Goal: Information Seeking & Learning: Learn about a topic

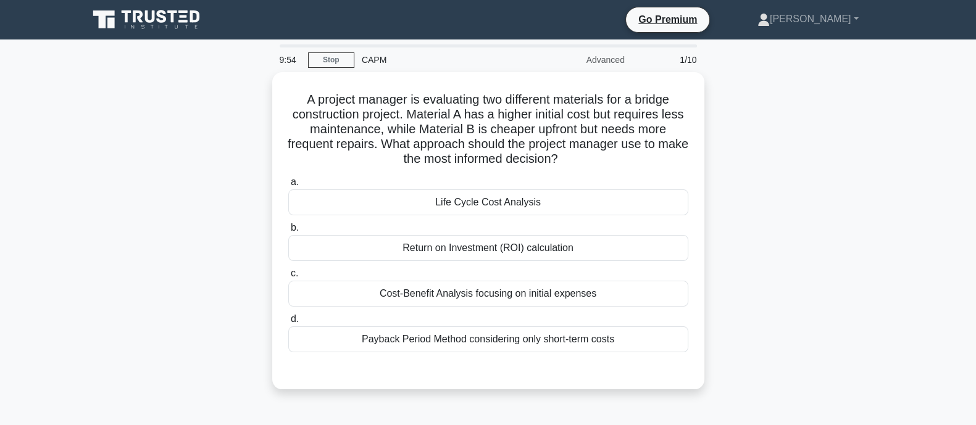
click at [126, 24] on icon at bounding box center [147, 19] width 119 height 23
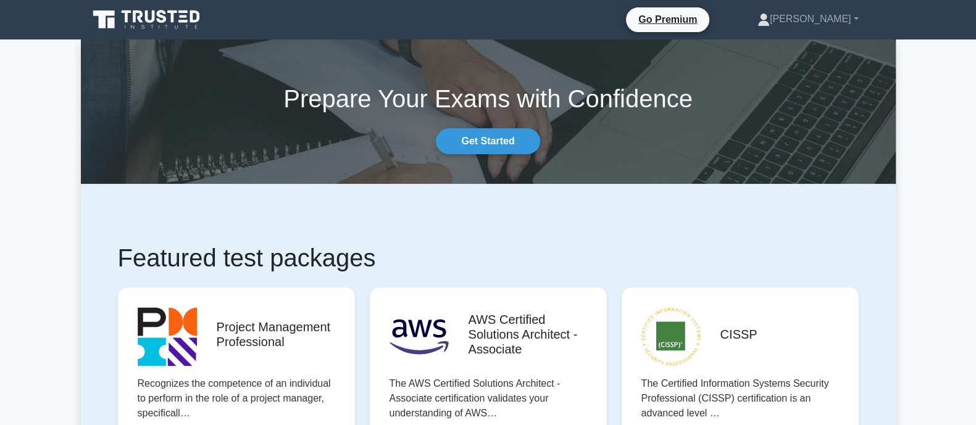
scroll to position [338, 0]
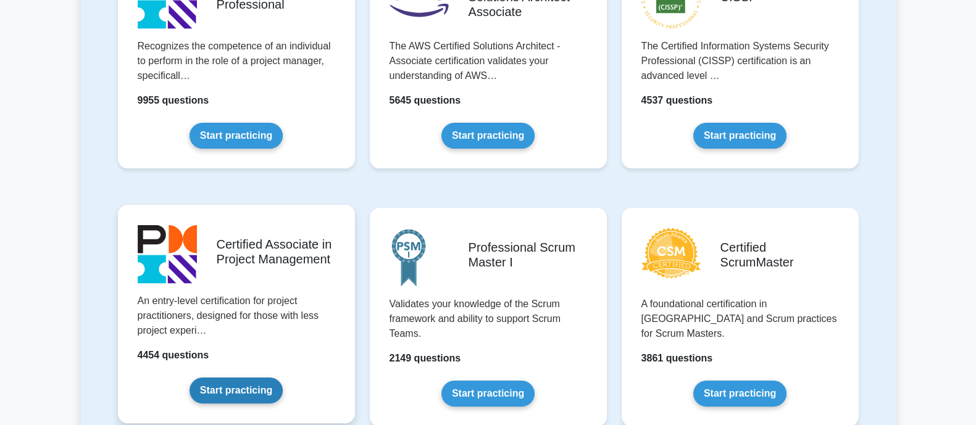
click at [244, 382] on link "Start practicing" at bounding box center [236, 391] width 93 height 26
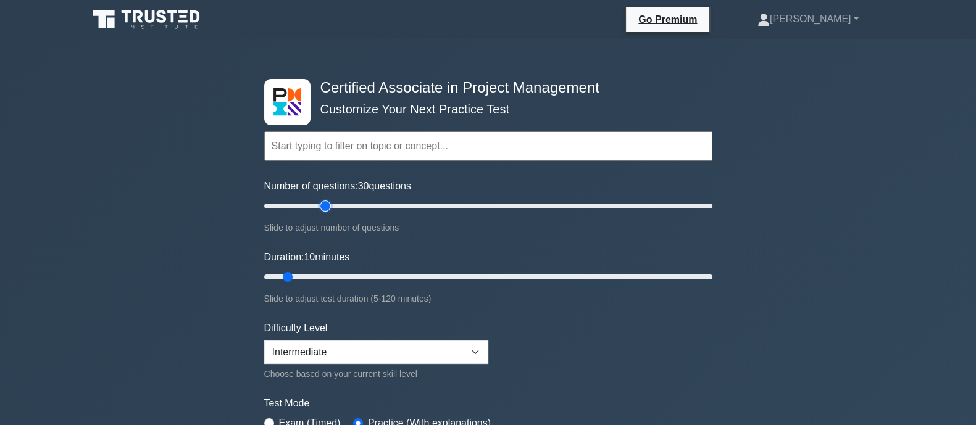
drag, startPoint x: 281, startPoint y: 207, endPoint x: 320, endPoint y: 211, distance: 39.1
type input "30"
click at [320, 211] on input "Number of questions: 30 questions" at bounding box center [488, 206] width 448 height 15
drag, startPoint x: 288, startPoint y: 279, endPoint x: 337, endPoint y: 274, distance: 49.0
type input "25"
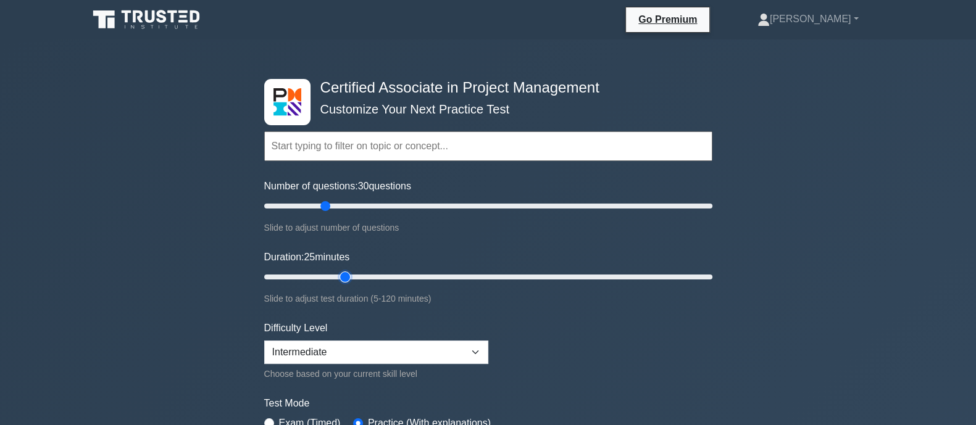
click at [337, 274] on input "Duration: 25 minutes" at bounding box center [488, 277] width 448 height 15
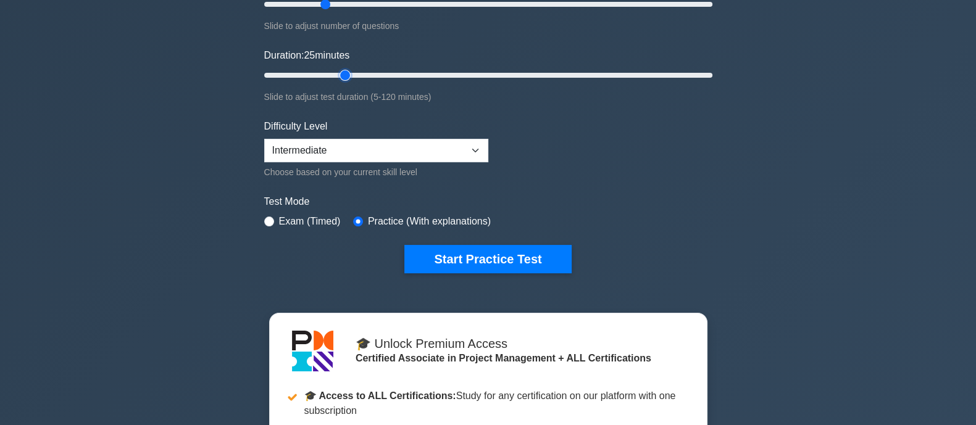
scroll to position [165, 0]
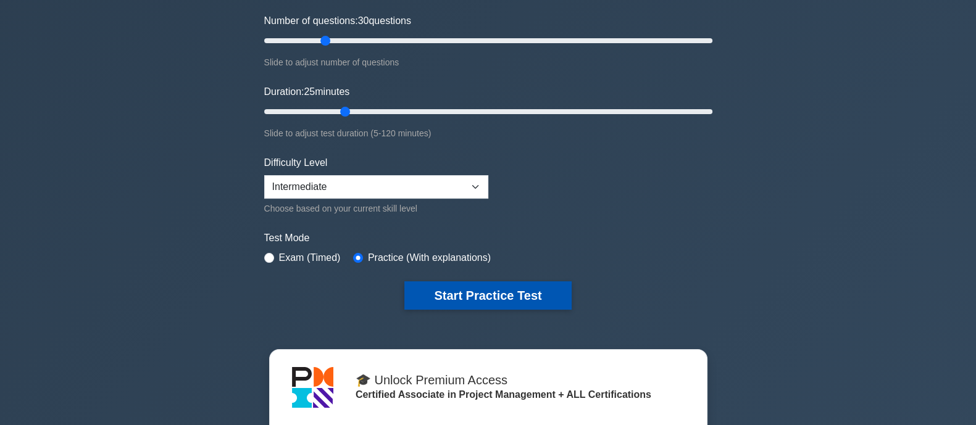
click at [458, 295] on button "Start Practice Test" at bounding box center [487, 296] width 167 height 28
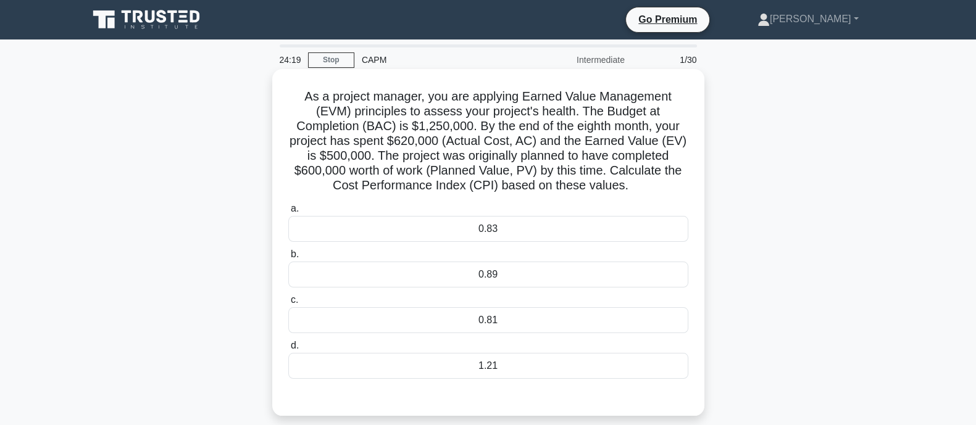
click at [558, 328] on div "0.81" at bounding box center [488, 320] width 400 height 26
click at [288, 304] on input "c. 0.81" at bounding box center [288, 300] width 0 height 8
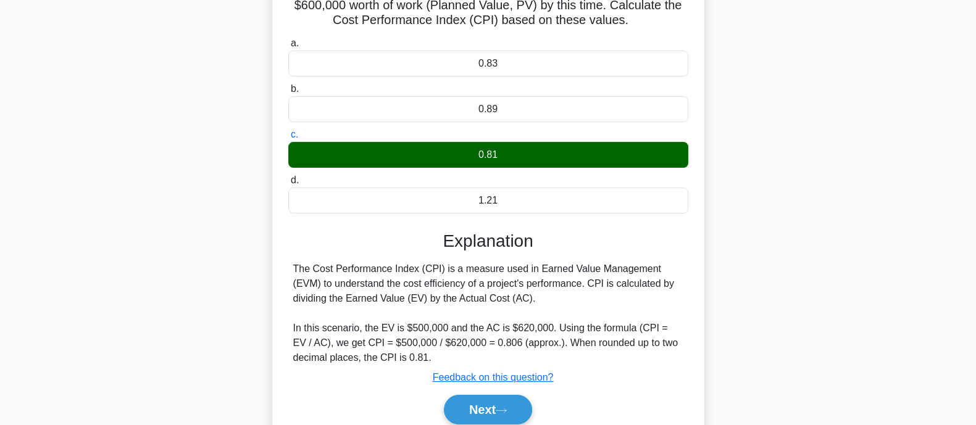
scroll to position [171, 0]
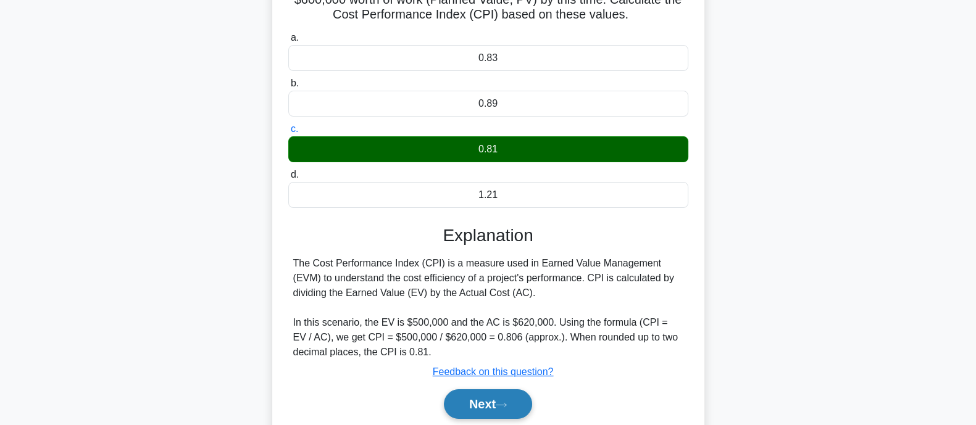
click at [464, 404] on button "Next" at bounding box center [488, 405] width 88 height 30
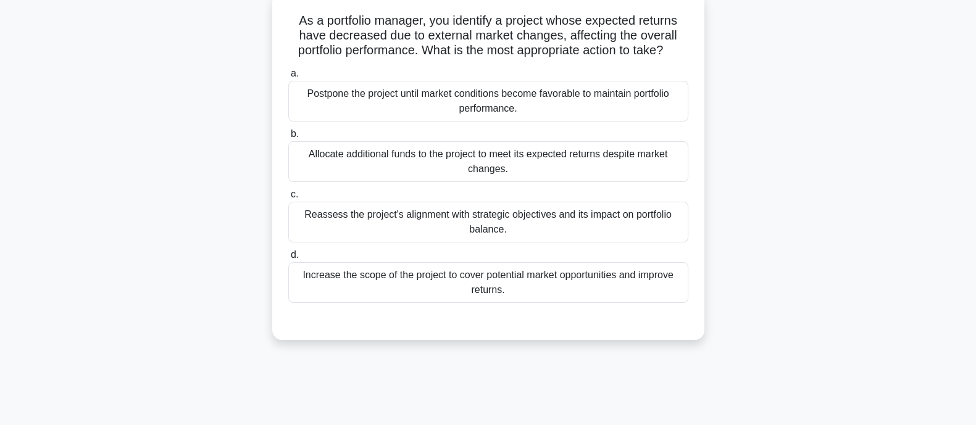
scroll to position [0, 0]
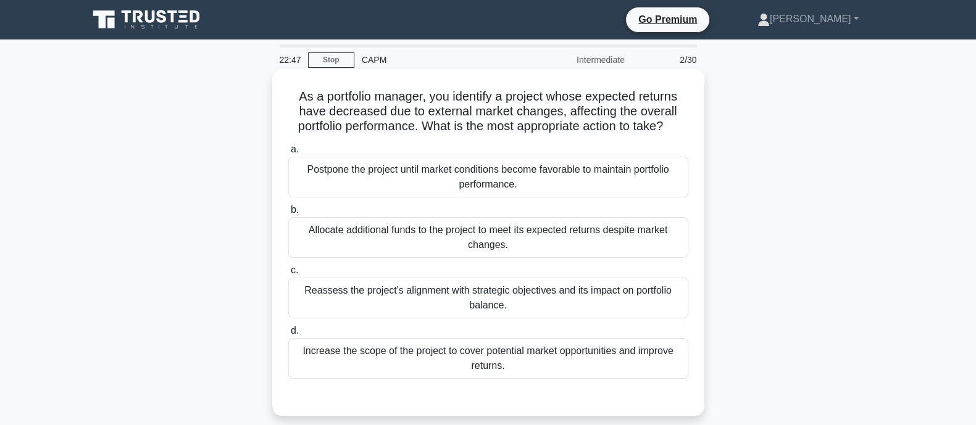
click at [384, 306] on div "Reassess the project's alignment with strategic objectives and its impact on po…" at bounding box center [488, 298] width 400 height 41
click at [288, 275] on input "c. Reassess the project's alignment with strategic objectives and its impact on…" at bounding box center [288, 271] width 0 height 8
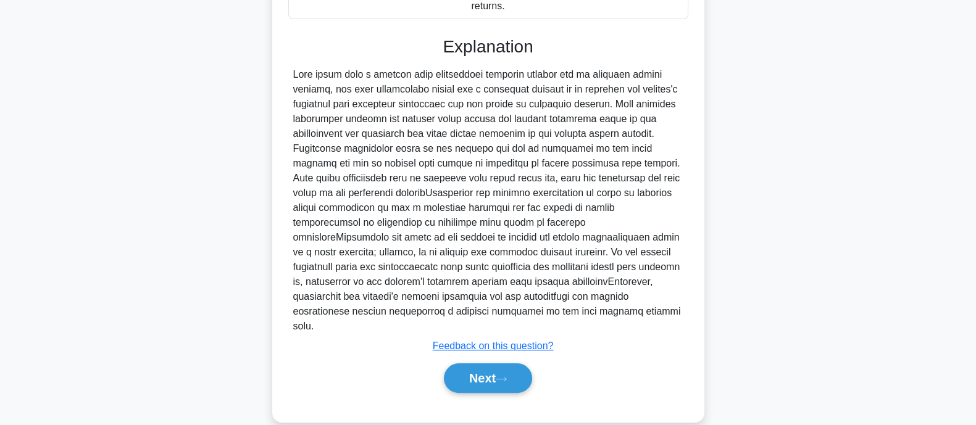
scroll to position [364, 0]
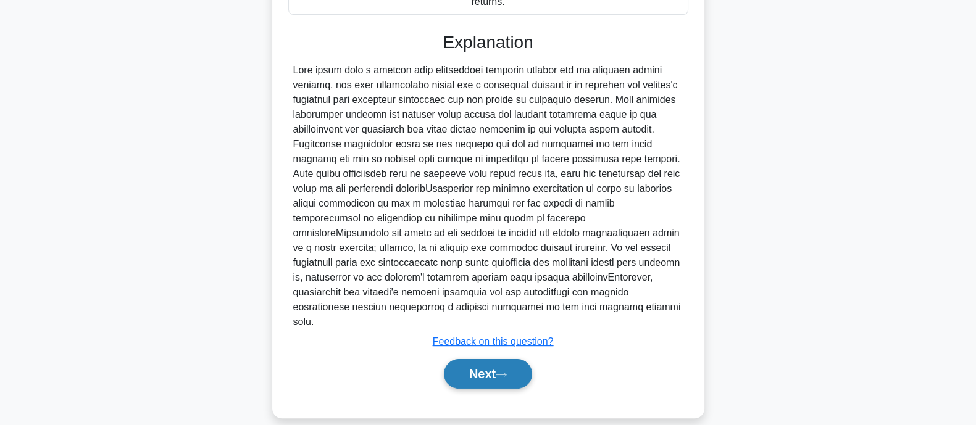
click at [489, 359] on button "Next" at bounding box center [488, 374] width 88 height 30
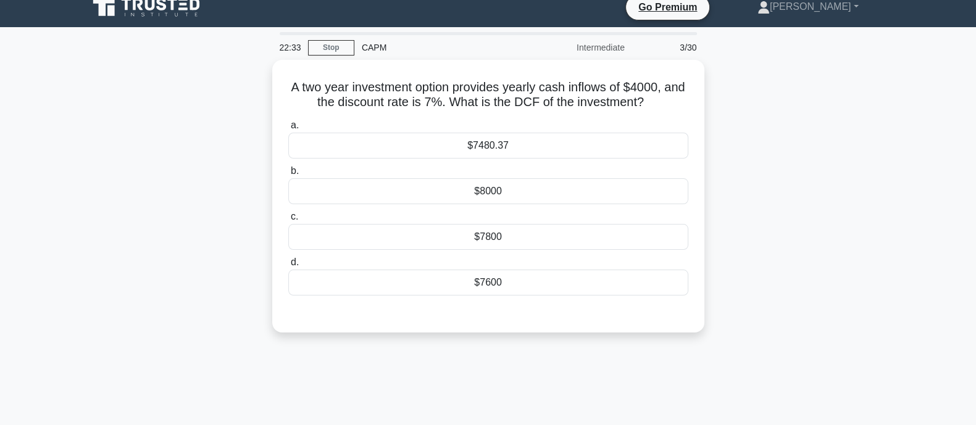
scroll to position [12, 0]
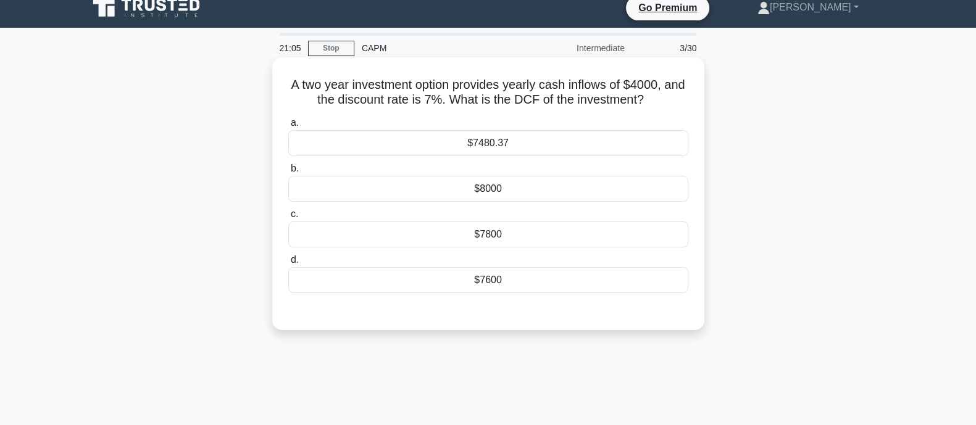
click at [479, 190] on div "$8000" at bounding box center [488, 189] width 400 height 26
click at [288, 173] on input "b. $8000" at bounding box center [288, 169] width 0 height 8
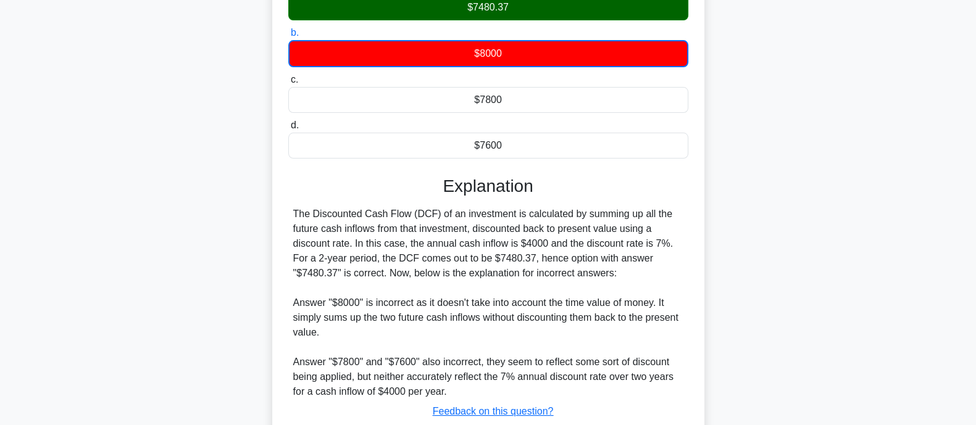
scroll to position [241, 0]
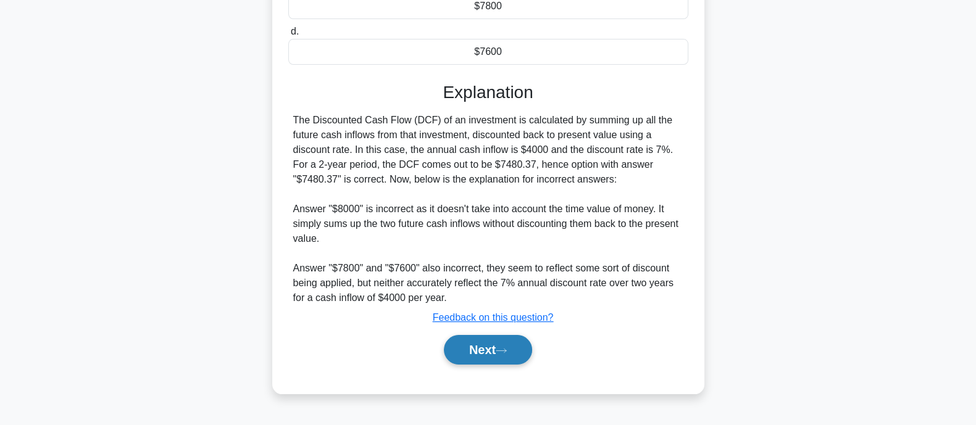
click at [498, 350] on button "Next" at bounding box center [488, 350] width 88 height 30
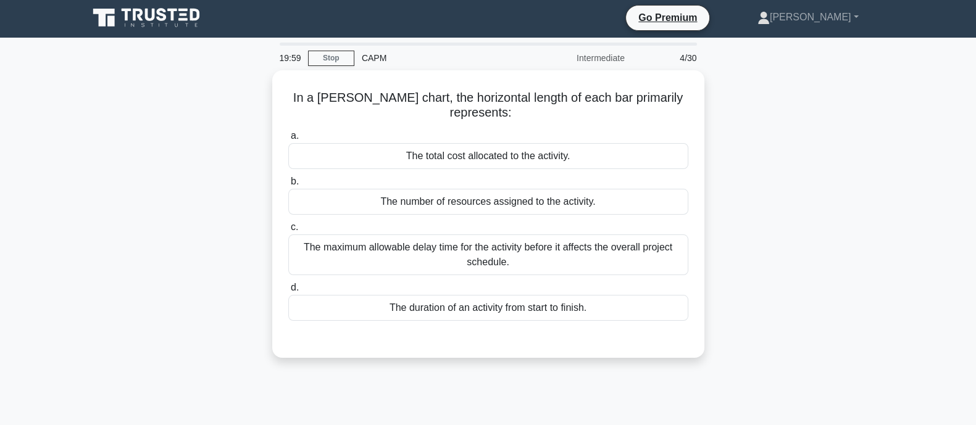
scroll to position [0, 0]
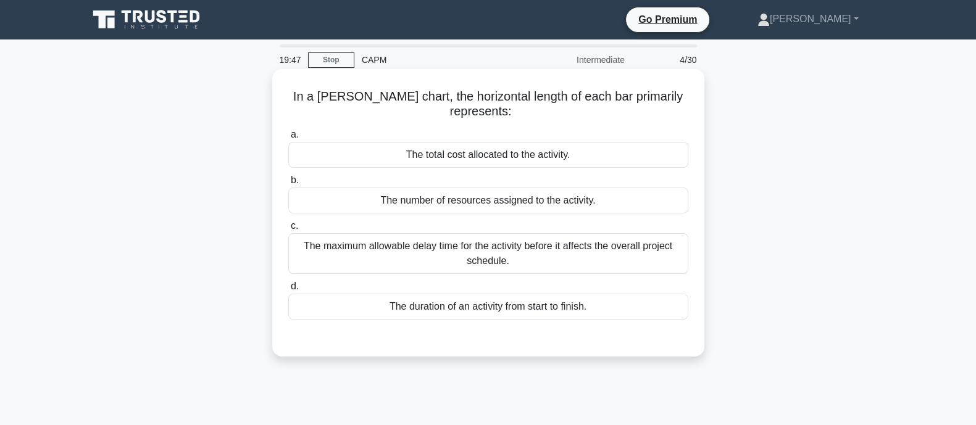
click at [431, 251] on div "The maximum allowable delay time for the activity before it affects the overall…" at bounding box center [488, 253] width 400 height 41
click at [288, 230] on input "c. The maximum allowable delay time for the activity before it affects the over…" at bounding box center [288, 226] width 0 height 8
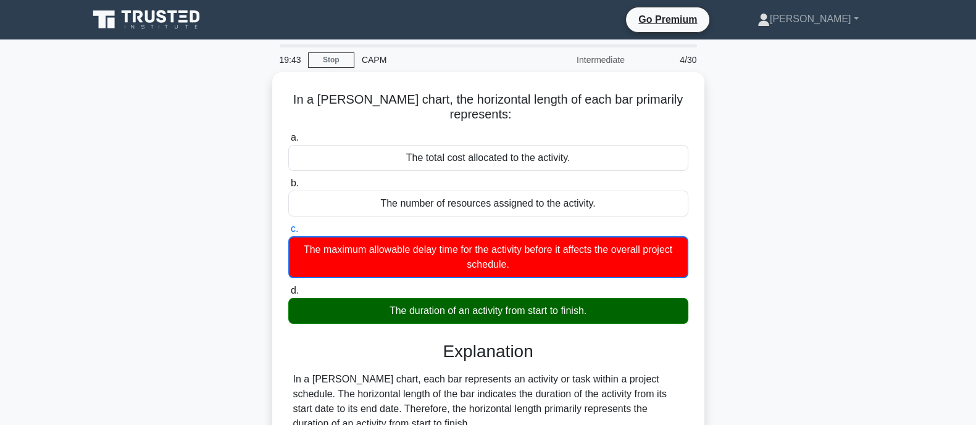
scroll to position [241, 0]
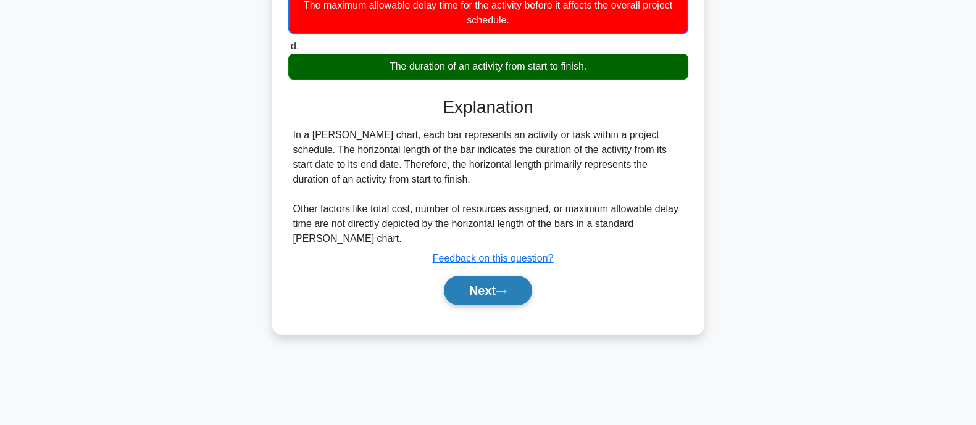
click at [478, 281] on button "Next" at bounding box center [488, 291] width 88 height 30
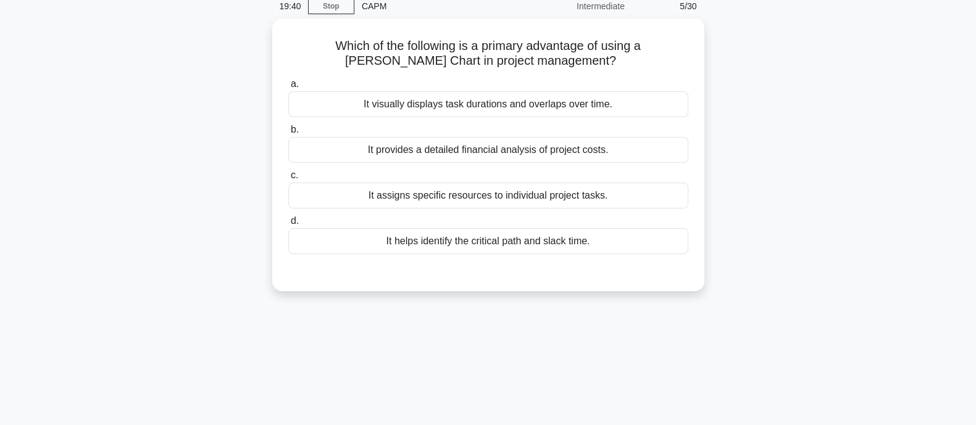
scroll to position [51, 0]
click at [529, 109] on div "It visually displays task durations and overlaps over time." at bounding box center [488, 104] width 400 height 26
click at [288, 88] on input "a. It visually displays task durations and overlaps over time." at bounding box center [288, 84] width 0 height 8
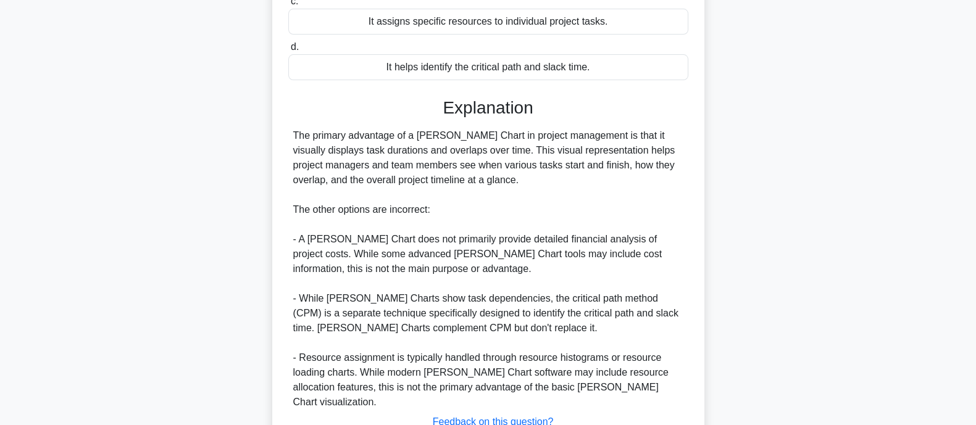
scroll to position [305, 0]
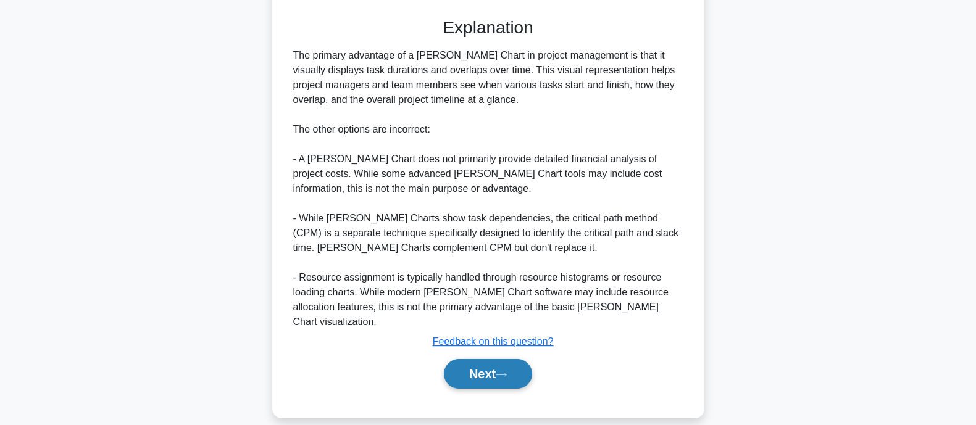
click at [507, 372] on icon at bounding box center [501, 375] width 11 height 7
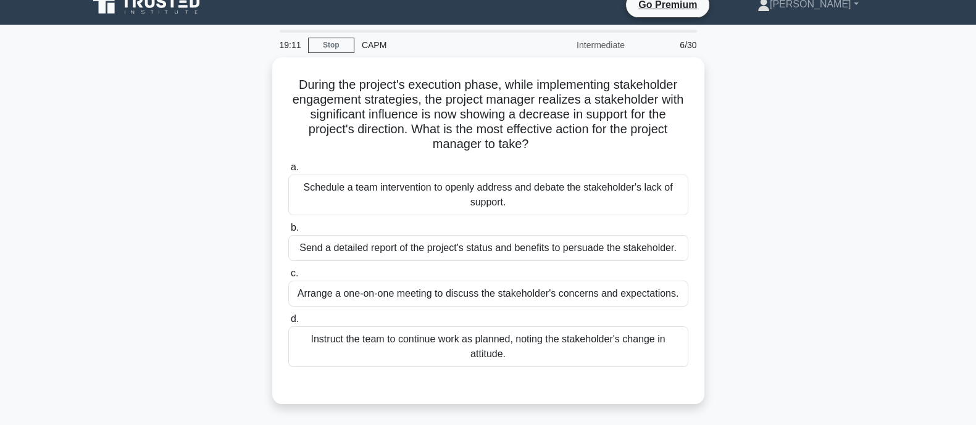
scroll to position [15, 0]
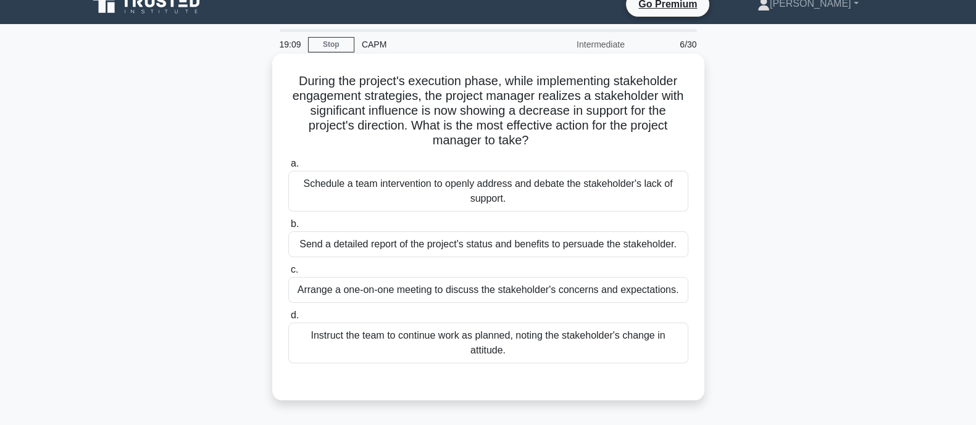
click at [451, 298] on div "Arrange a one-on-one meeting to discuss the stakeholder's concerns and expectat…" at bounding box center [488, 290] width 400 height 26
click at [288, 274] on input "c. Arrange a one-on-one meeting to discuss the stakeholder's concerns and expec…" at bounding box center [288, 270] width 0 height 8
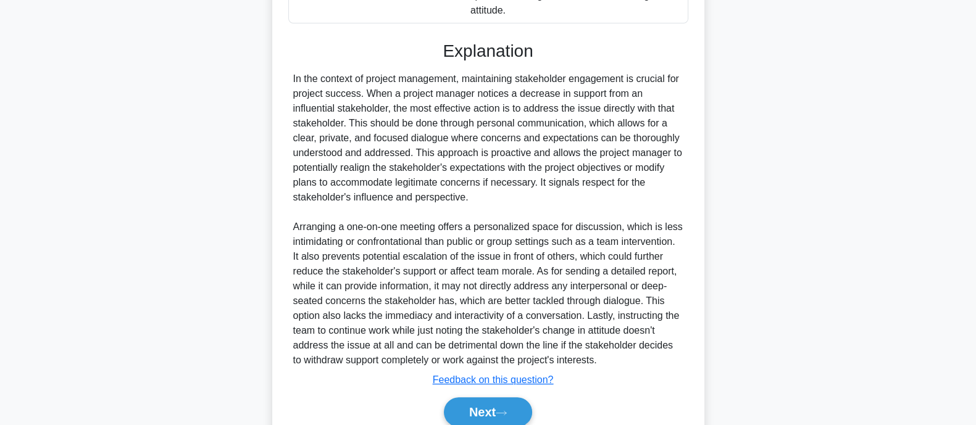
scroll to position [360, 0]
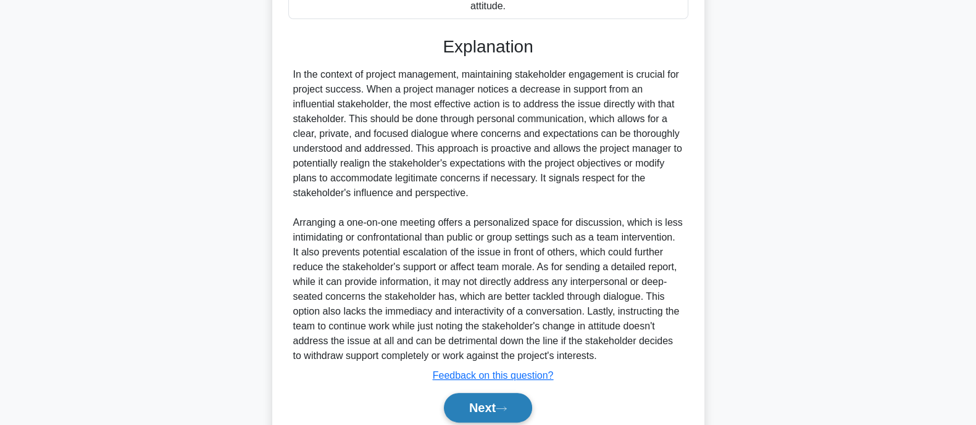
click at [522, 416] on button "Next" at bounding box center [488, 408] width 88 height 30
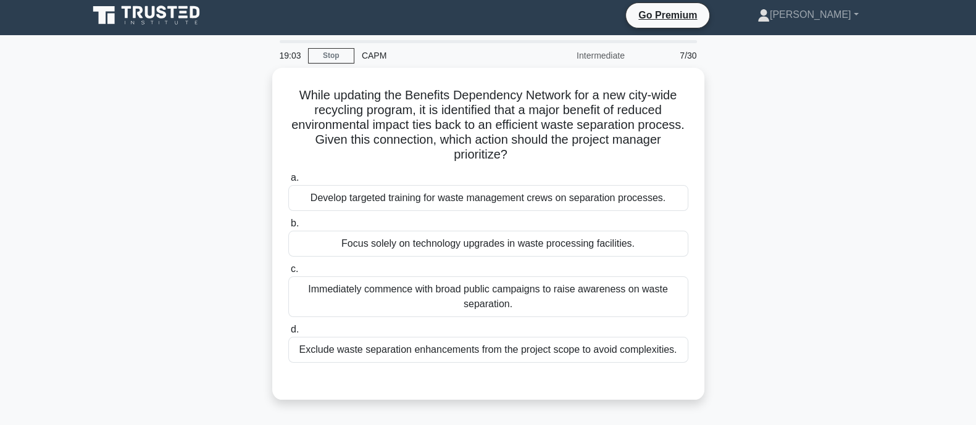
scroll to position [0, 0]
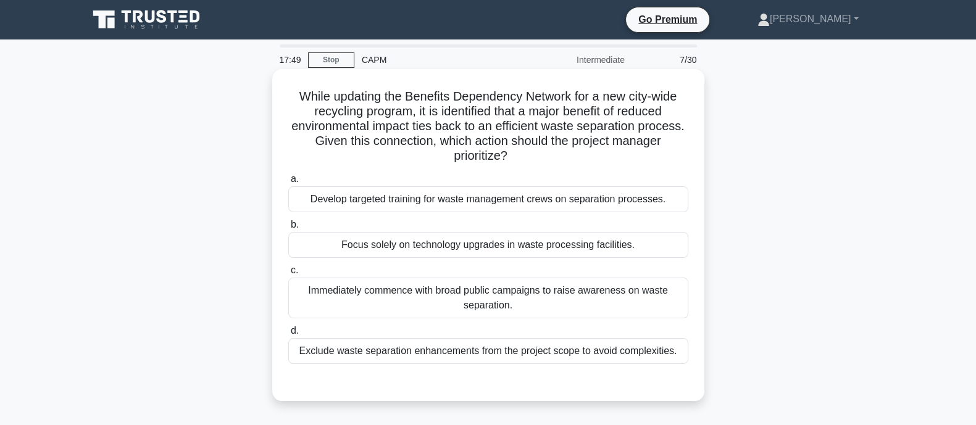
click at [630, 191] on div "Develop targeted training for waste management crews on separation processes." at bounding box center [488, 199] width 400 height 26
click at [288, 183] on input "a. Develop targeted training for waste management crews on separation processes." at bounding box center [288, 179] width 0 height 8
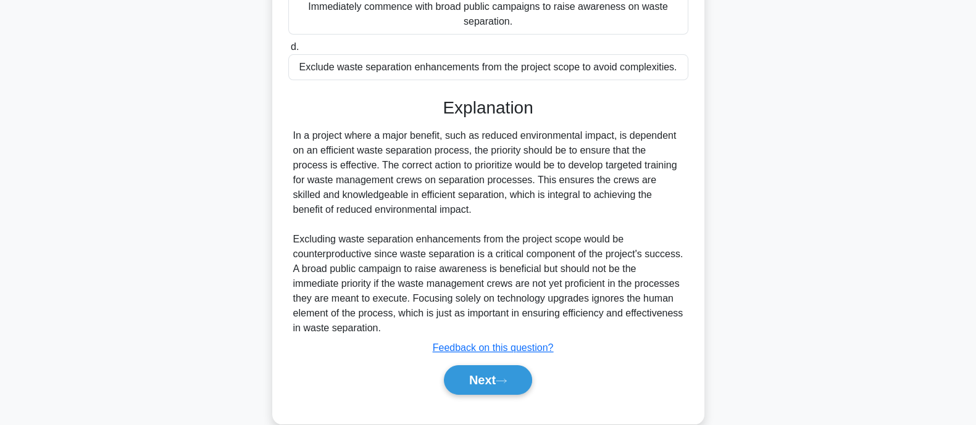
scroll to position [288, 0]
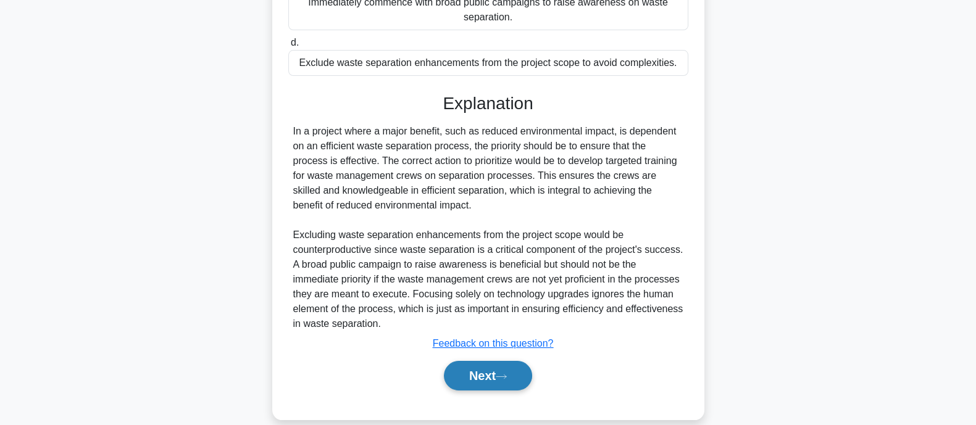
click at [500, 362] on button "Next" at bounding box center [488, 376] width 88 height 30
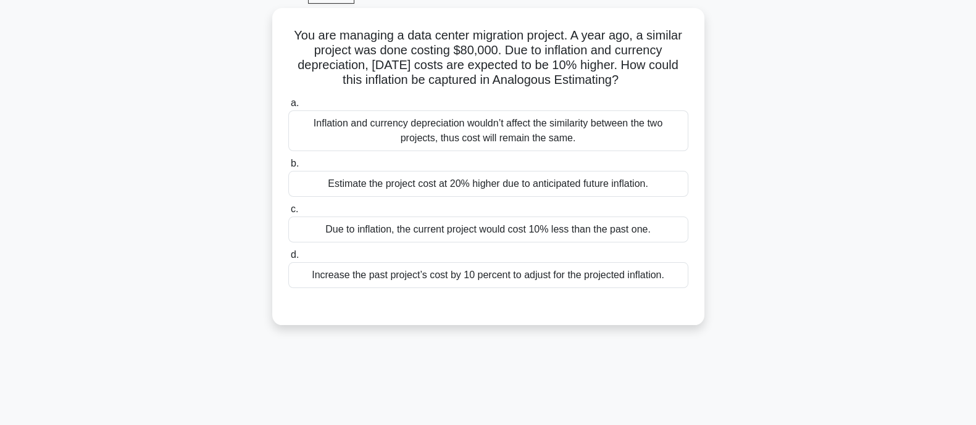
scroll to position [61, 0]
click at [595, 270] on div "Increase the past project’s cost by 10 percent to adjust for the projected infl…" at bounding box center [488, 276] width 400 height 26
click at [288, 260] on input "d. Increase the past project’s cost by 10 percent to adjust for the projected i…" at bounding box center [288, 256] width 0 height 8
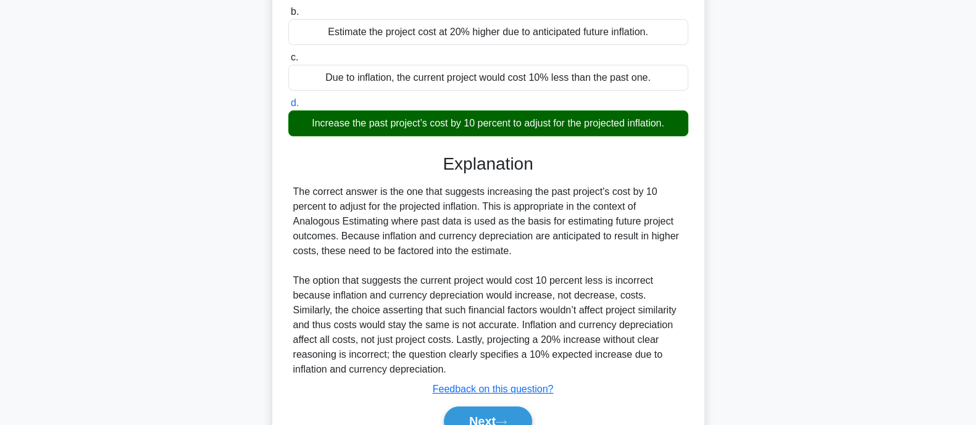
scroll to position [275, 0]
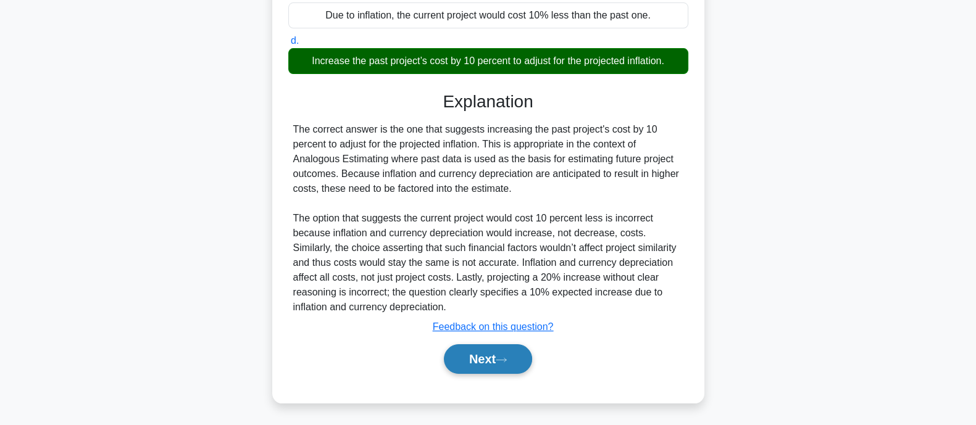
click at [530, 353] on button "Next" at bounding box center [488, 360] width 88 height 30
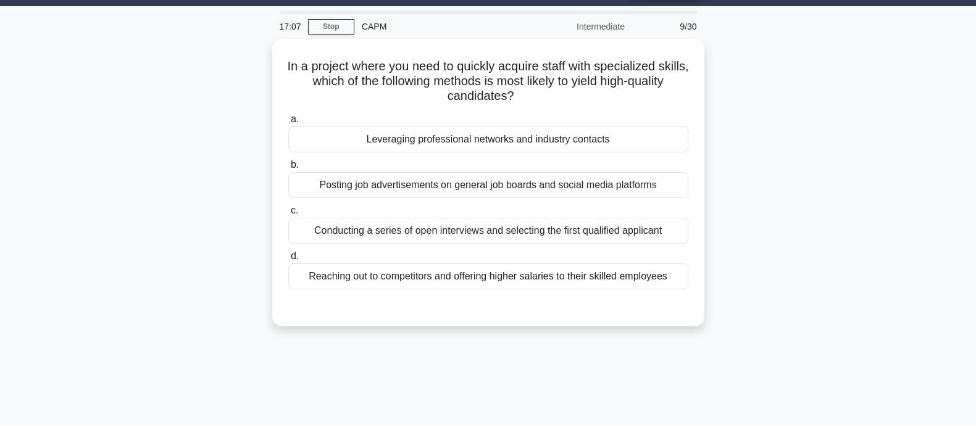
scroll to position [26, 0]
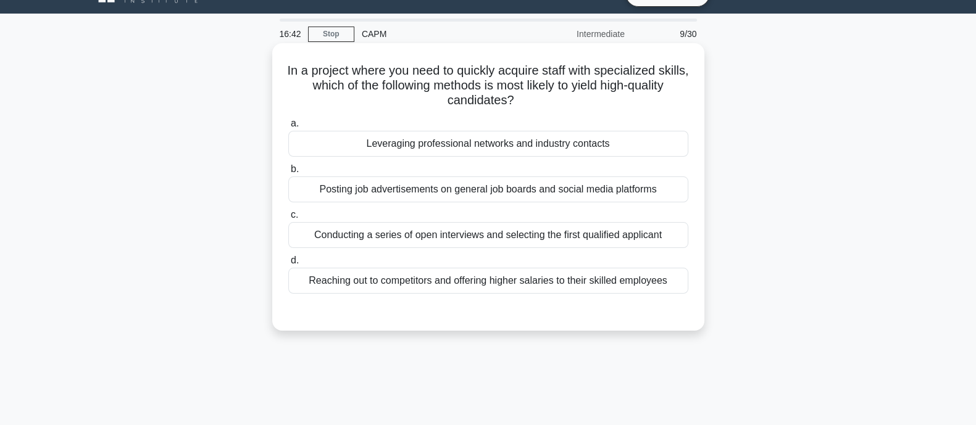
click at [645, 145] on div "Leveraging professional networks and industry contacts" at bounding box center [488, 144] width 400 height 26
click at [288, 128] on input "a. Leveraging professional networks and industry contacts" at bounding box center [288, 124] width 0 height 8
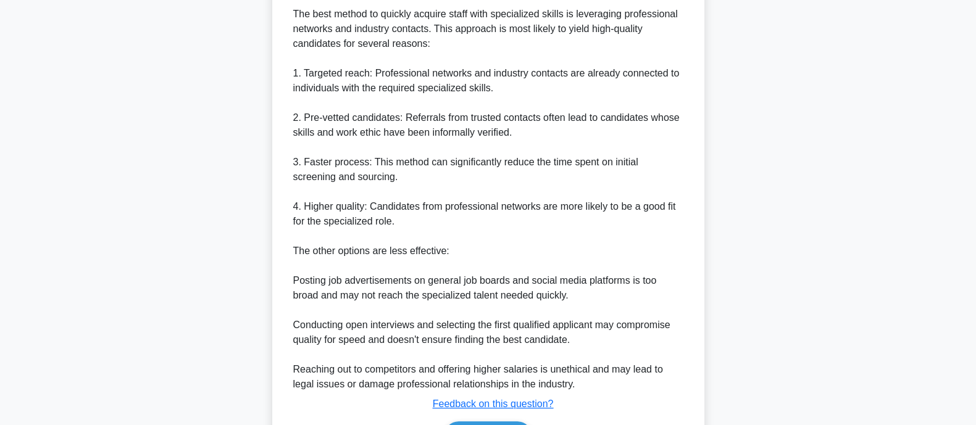
scroll to position [438, 0]
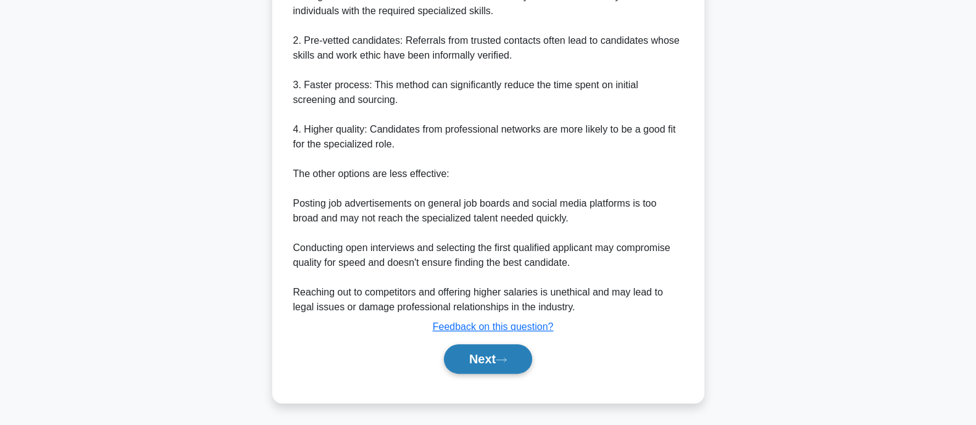
click at [475, 352] on button "Next" at bounding box center [488, 360] width 88 height 30
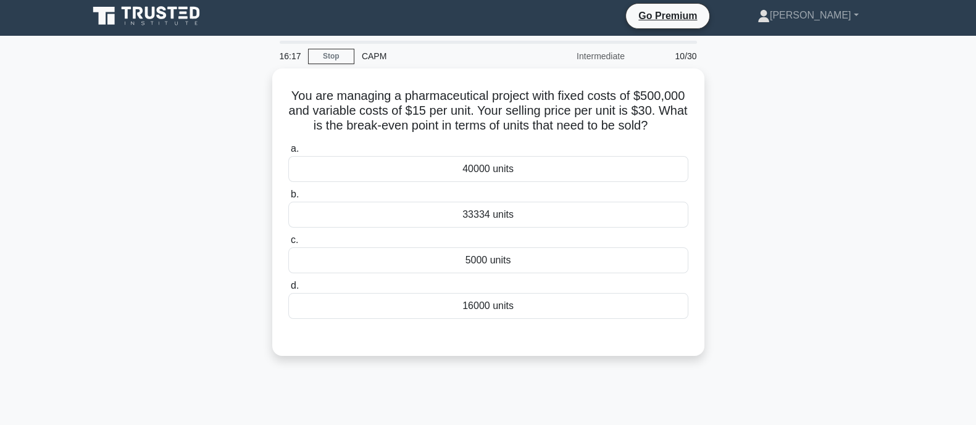
scroll to position [3, 0]
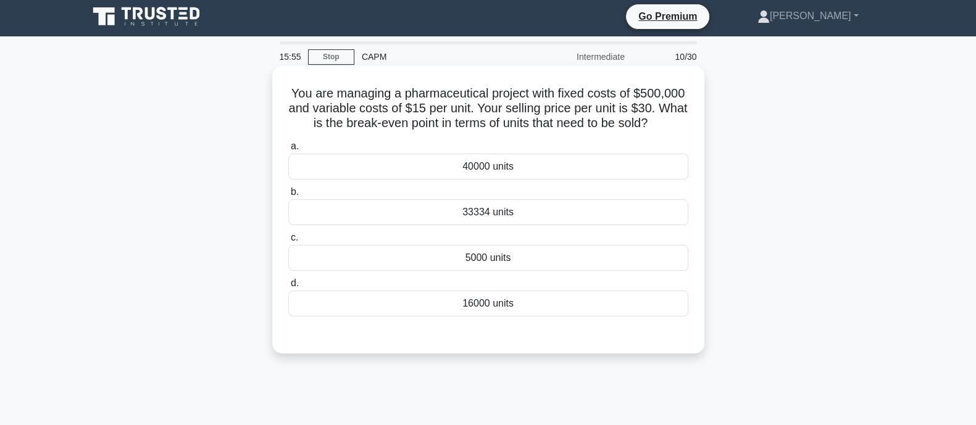
click at [606, 291] on div "16000 units" at bounding box center [488, 304] width 400 height 26
click at [288, 288] on input "d. 16000 units" at bounding box center [288, 284] width 0 height 8
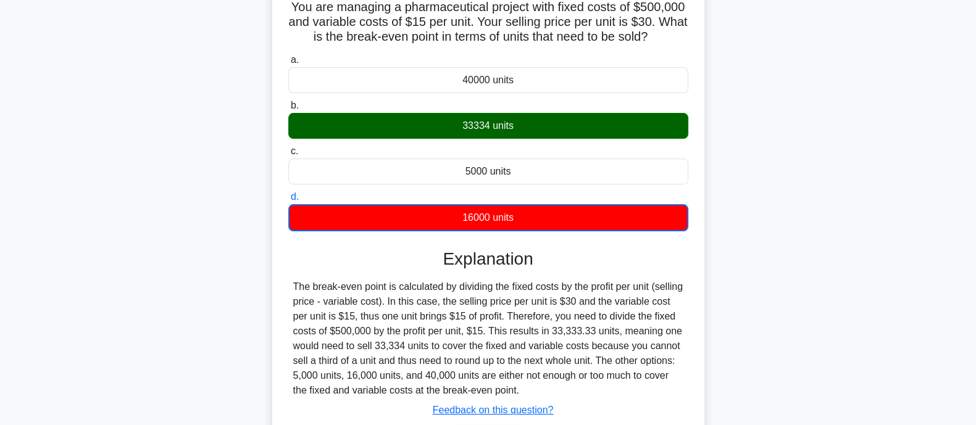
scroll to position [225, 0]
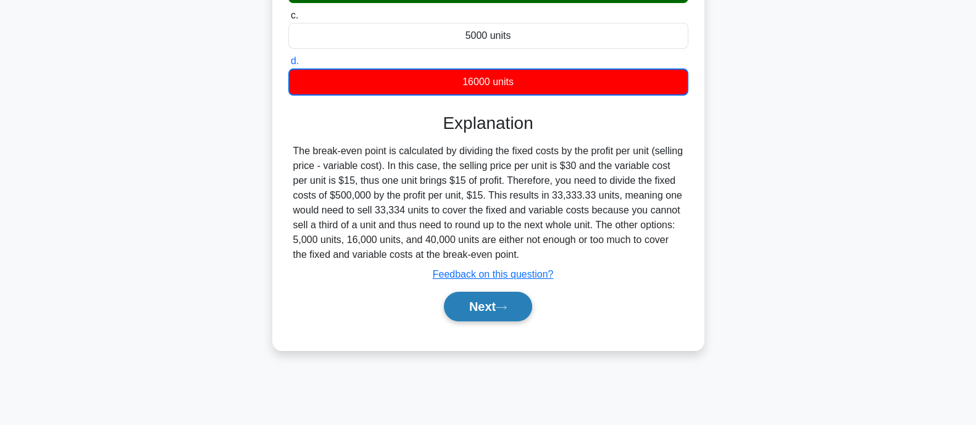
click at [463, 299] on button "Next" at bounding box center [488, 307] width 88 height 30
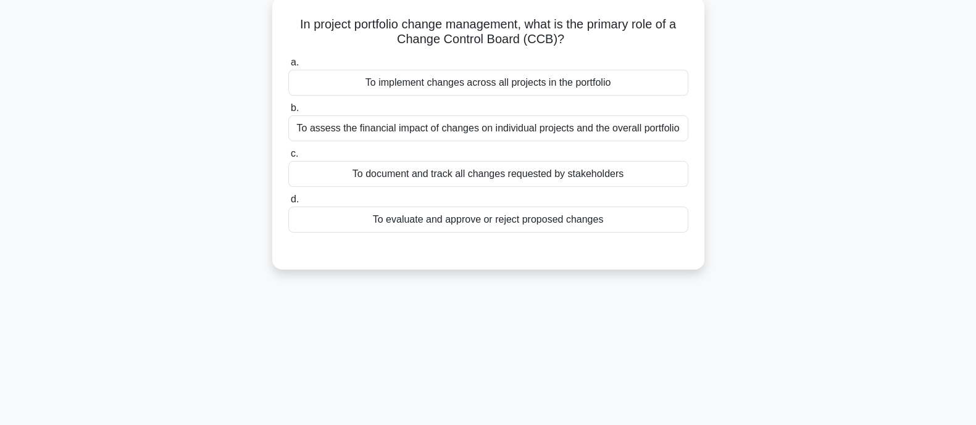
scroll to position [9, 0]
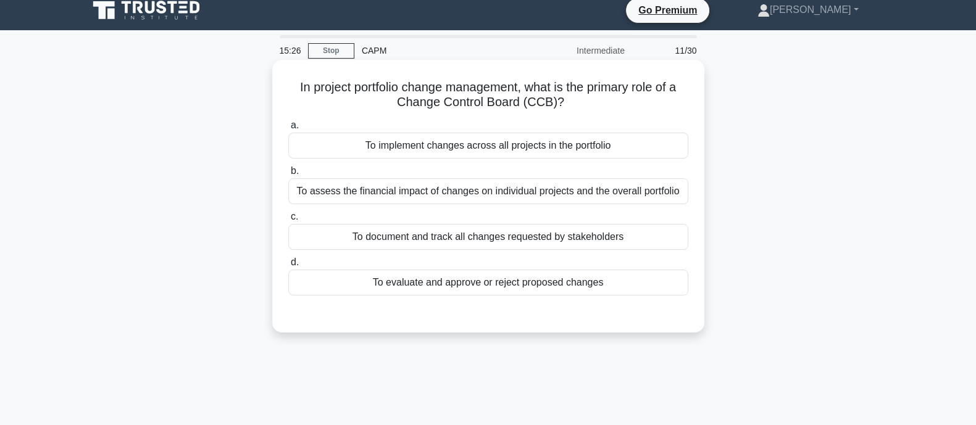
click at [387, 185] on div "To assess the financial impact of changes on individual projects and the overal…" at bounding box center [488, 191] width 400 height 26
click at [288, 175] on input "b. To assess the financial impact of changes on individual projects and the ove…" at bounding box center [288, 171] width 0 height 8
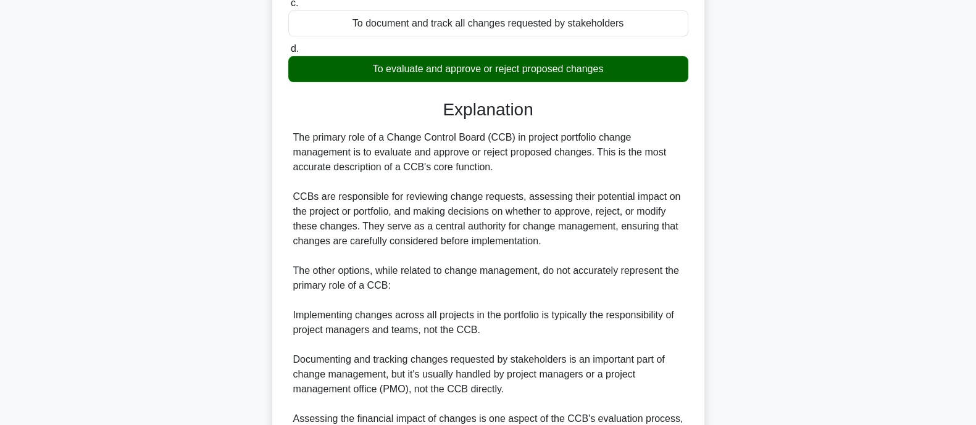
scroll to position [395, 0]
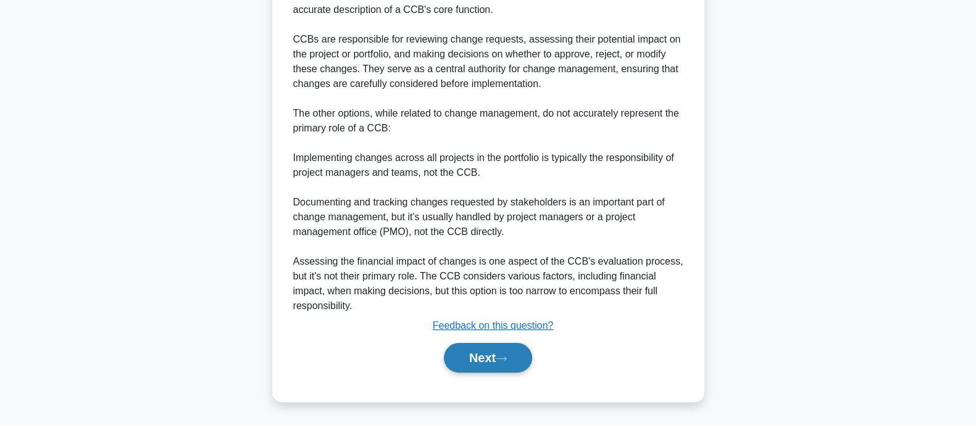
click at [466, 360] on button "Next" at bounding box center [488, 358] width 88 height 30
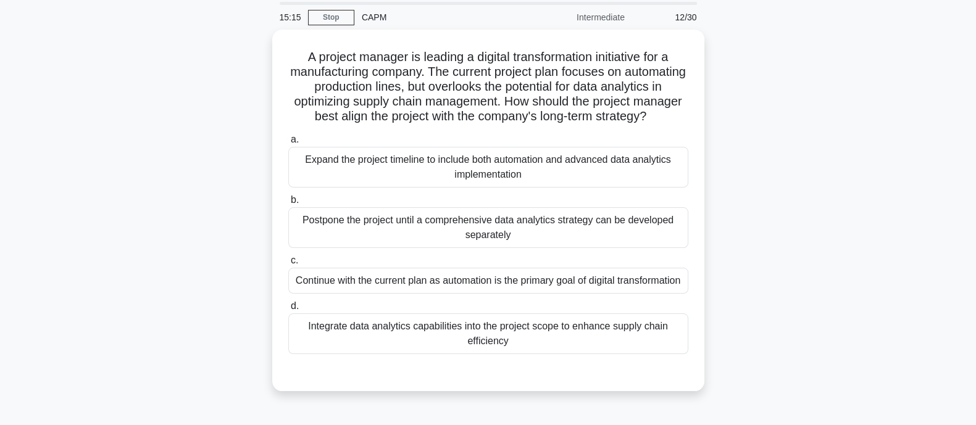
scroll to position [44, 0]
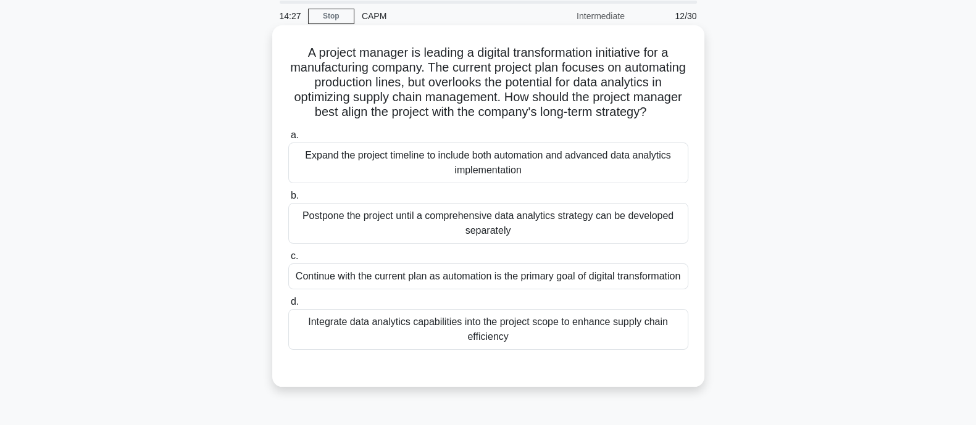
click at [617, 350] on div "Integrate data analytics capabilities into the project scope to enhance supply …" at bounding box center [488, 329] width 400 height 41
click at [288, 306] on input "d. Integrate data analytics capabilities into the project scope to enhance supp…" at bounding box center [288, 302] width 0 height 8
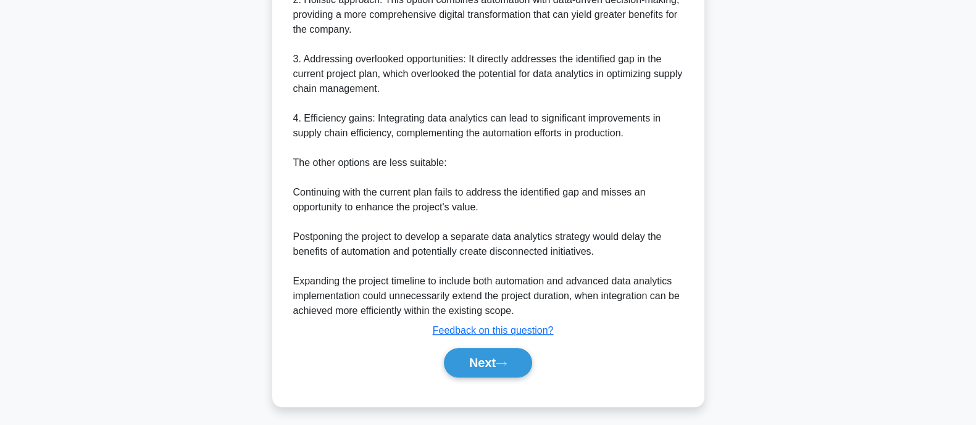
scroll to position [587, 0]
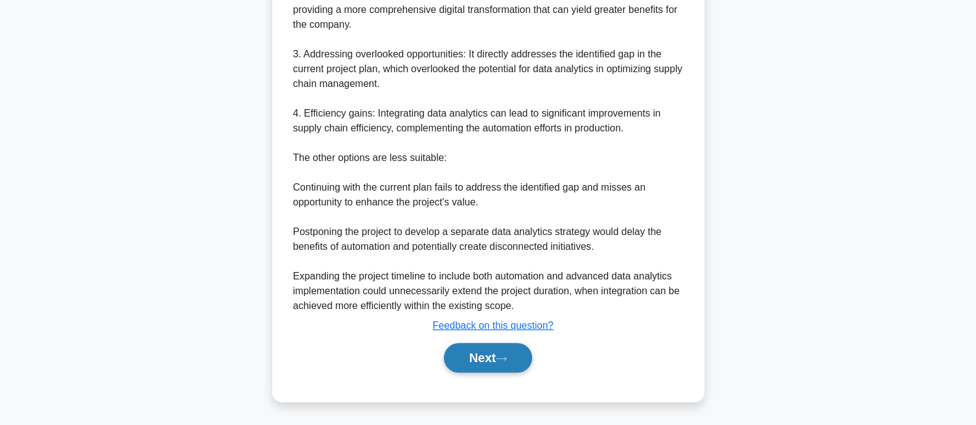
click at [506, 356] on icon at bounding box center [501, 359] width 11 height 7
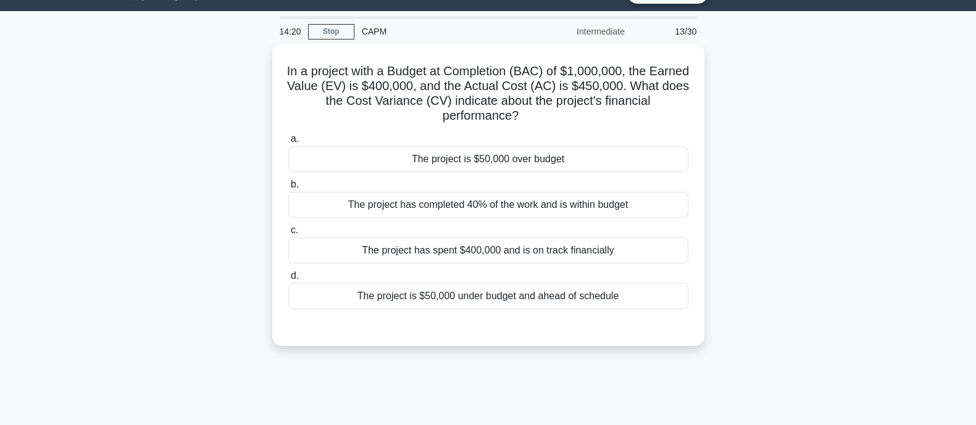
scroll to position [28, 0]
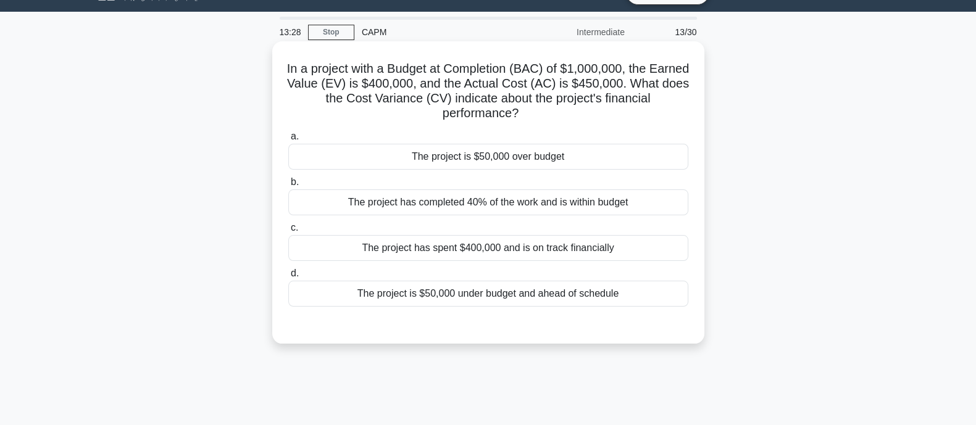
click at [531, 159] on div "The project is $50,000 over budget" at bounding box center [488, 157] width 400 height 26
click at [288, 141] on input "a. The project is $50,000 over budget" at bounding box center [288, 137] width 0 height 8
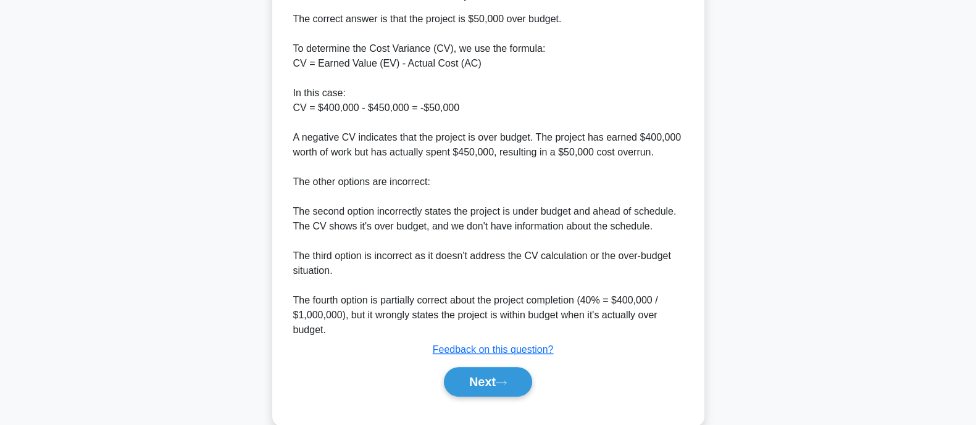
scroll to position [375, 0]
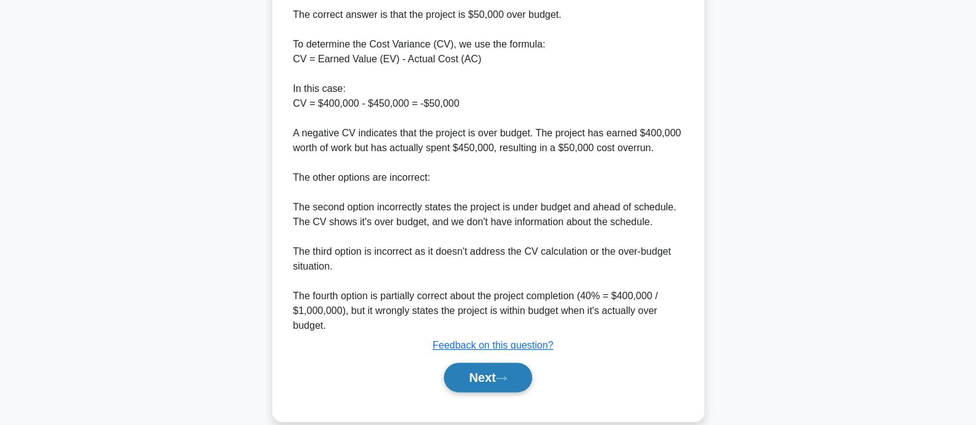
click at [483, 374] on button "Next" at bounding box center [488, 378] width 88 height 30
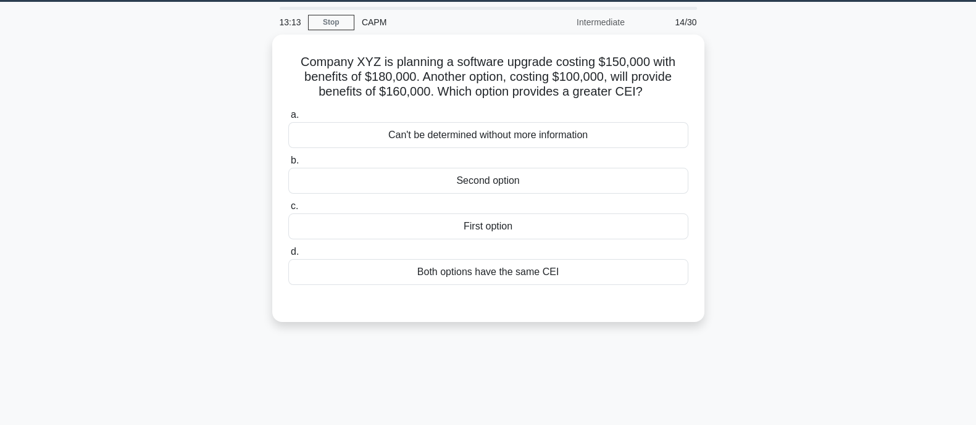
scroll to position [26, 0]
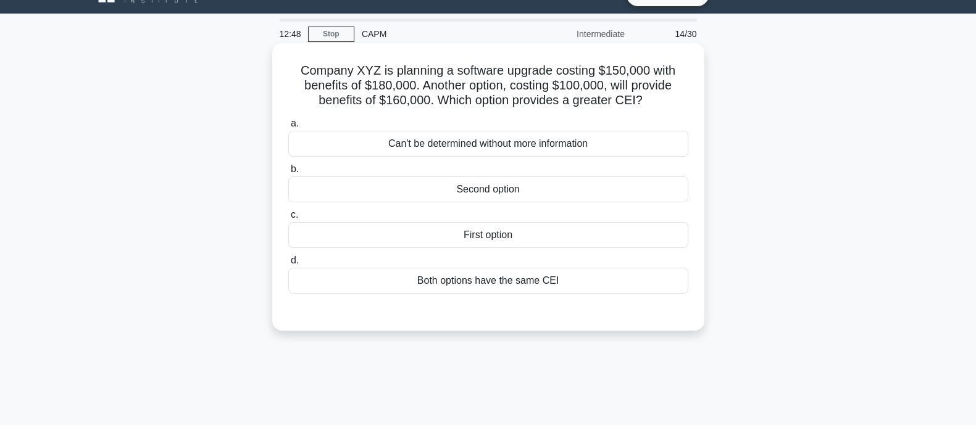
click at [603, 191] on div "Second option" at bounding box center [488, 190] width 400 height 26
click at [288, 173] on input "b. Second option" at bounding box center [288, 169] width 0 height 8
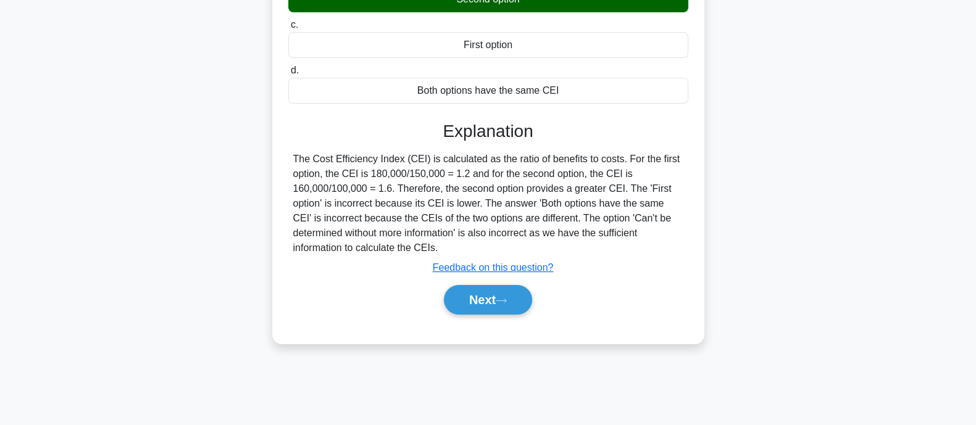
scroll to position [220, 0]
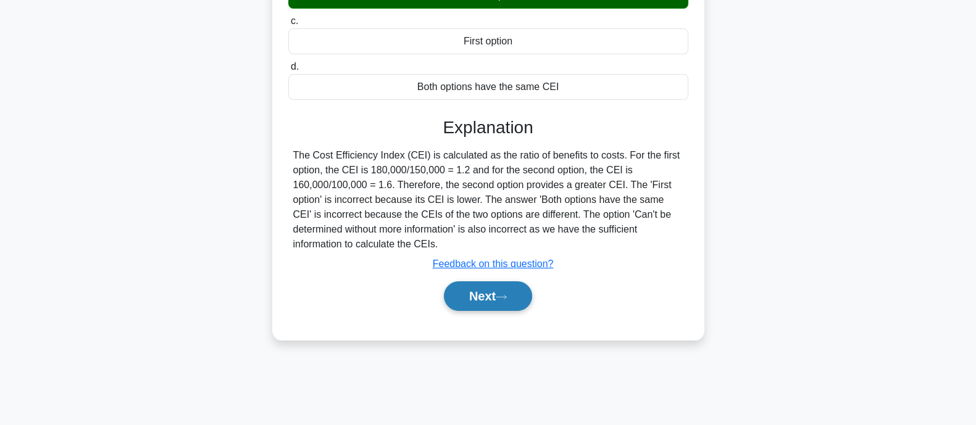
click at [464, 291] on button "Next" at bounding box center [488, 297] width 88 height 30
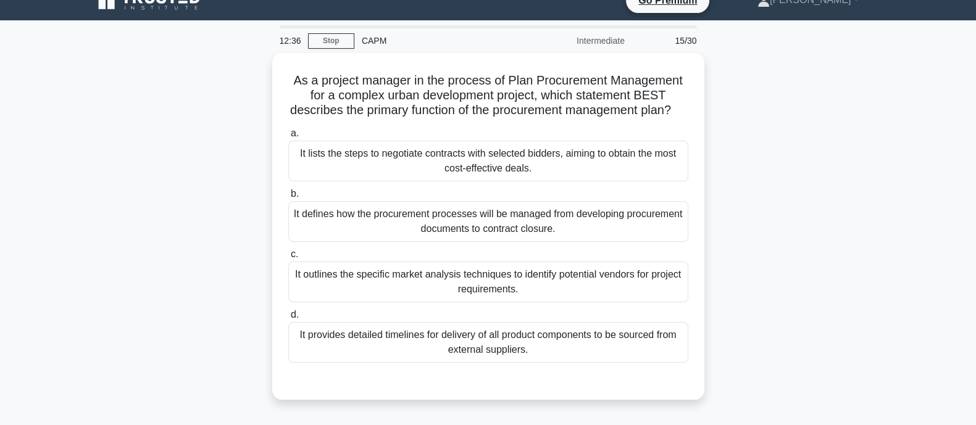
scroll to position [20, 0]
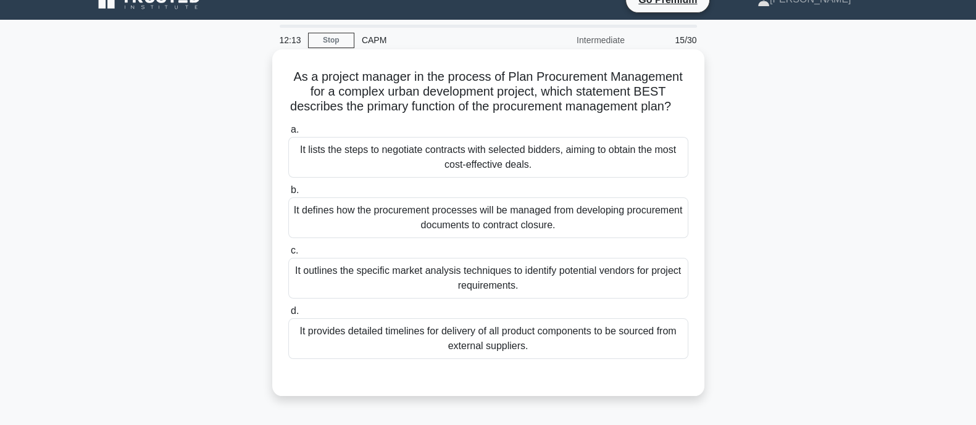
click at [451, 178] on div "It lists the steps to negotiate contracts with selected bidders, aiming to obta…" at bounding box center [488, 157] width 400 height 41
click at [288, 134] on input "a. It lists the steps to negotiate contracts with selected bidders, aiming to o…" at bounding box center [288, 130] width 0 height 8
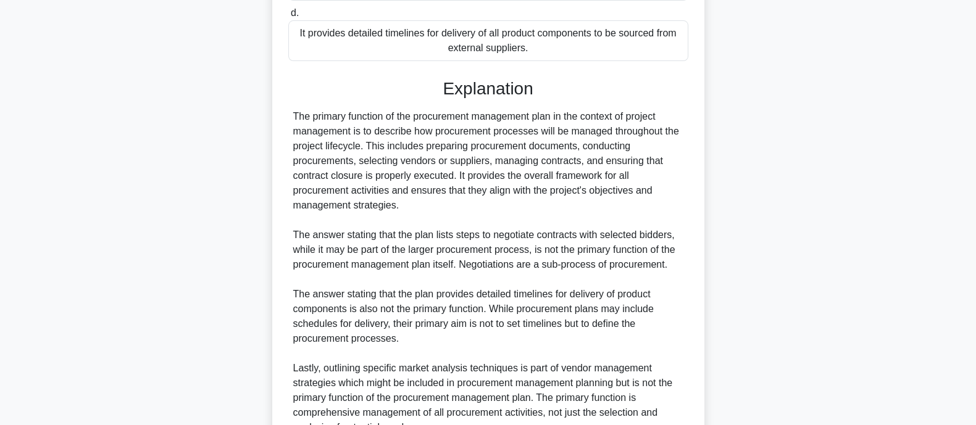
scroll to position [454, 0]
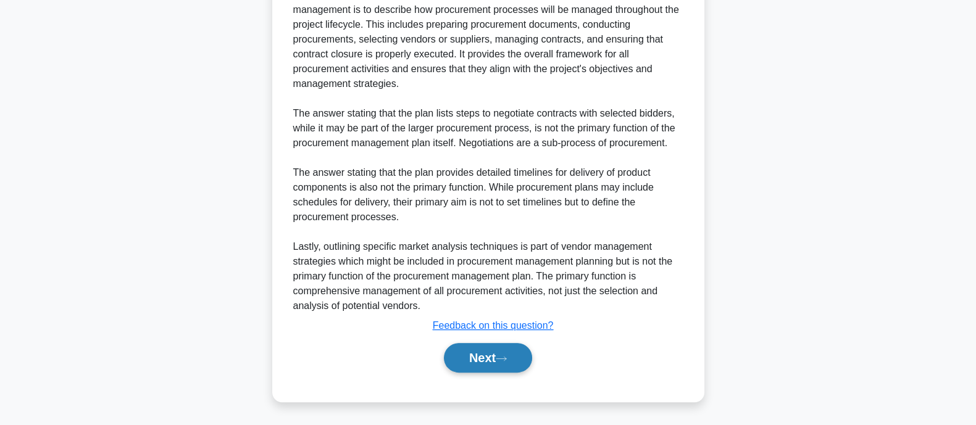
click at [495, 353] on button "Next" at bounding box center [488, 358] width 88 height 30
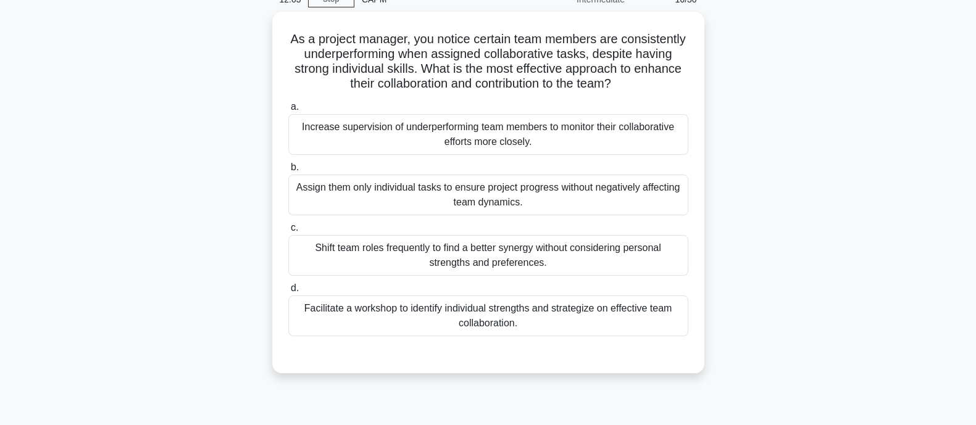
scroll to position [49, 0]
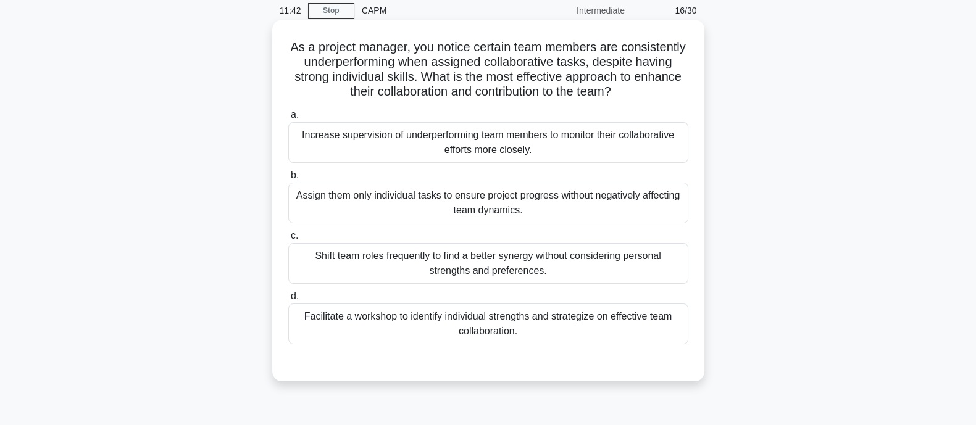
click at [462, 323] on div "Facilitate a workshop to identify individual strengths and strategize on effect…" at bounding box center [488, 324] width 400 height 41
click at [288, 301] on input "d. Facilitate a workshop to identify individual strengths and strategize on eff…" at bounding box center [288, 297] width 0 height 8
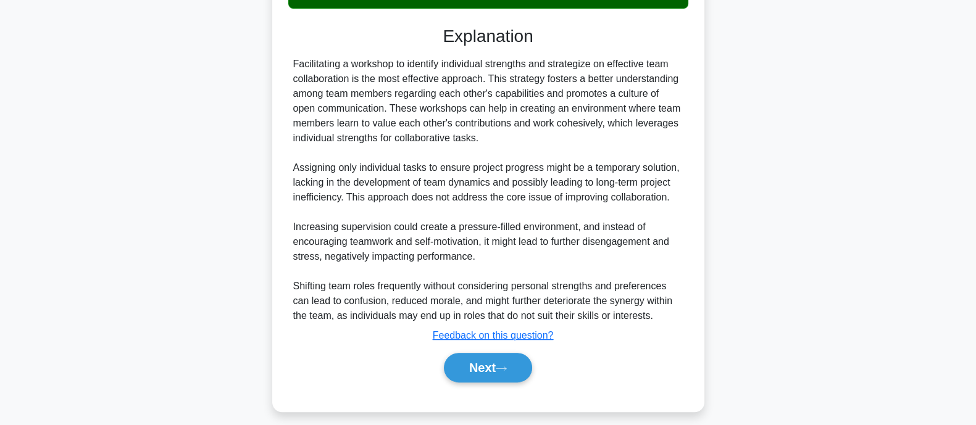
scroll to position [395, 0]
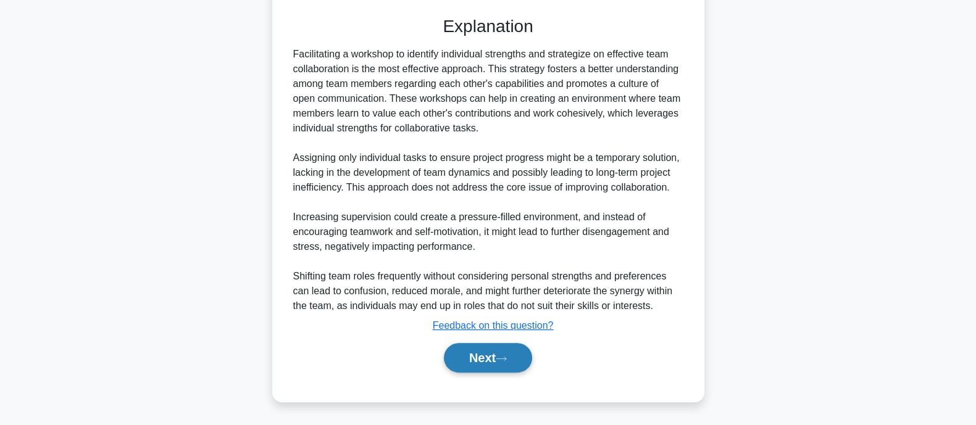
click at [504, 362] on icon at bounding box center [501, 359] width 11 height 7
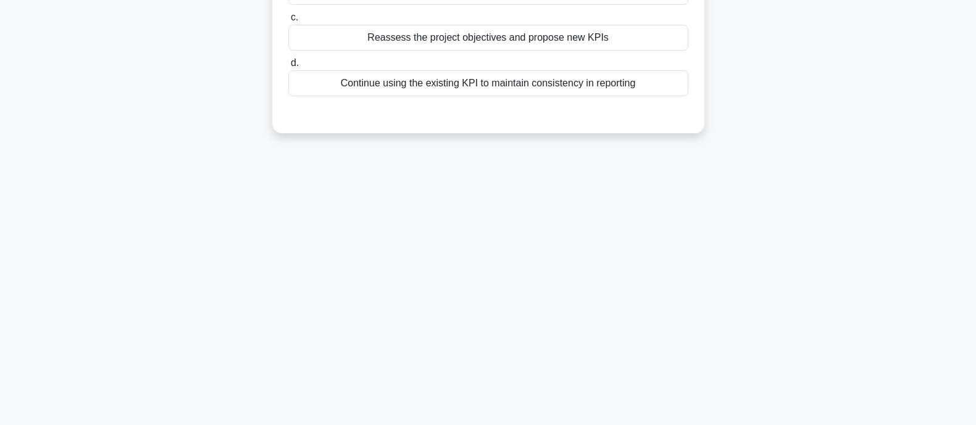
scroll to position [0, 0]
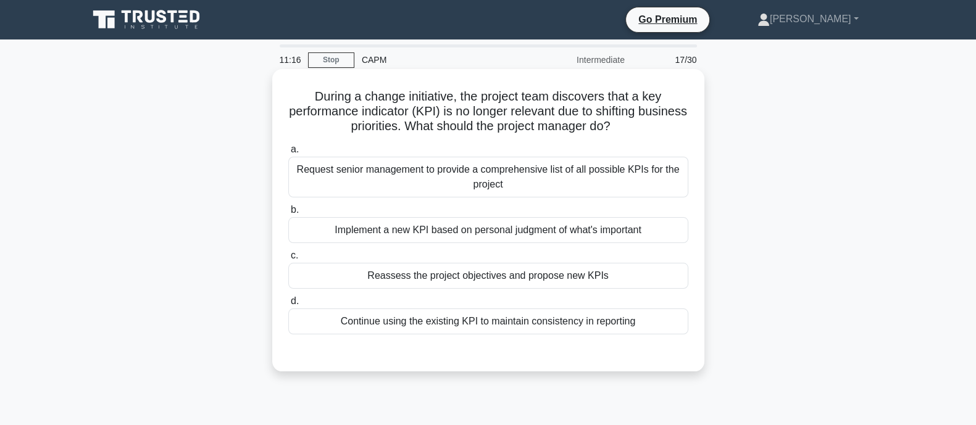
click at [488, 273] on div "Reassess the project objectives and propose new KPIs" at bounding box center [488, 276] width 400 height 26
click at [288, 260] on input "c. Reassess the project objectives and propose new KPIs" at bounding box center [288, 256] width 0 height 8
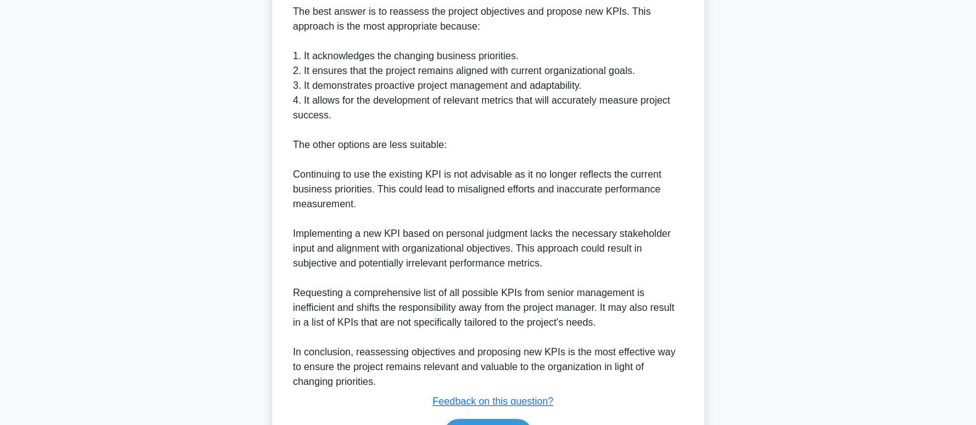
scroll to position [454, 0]
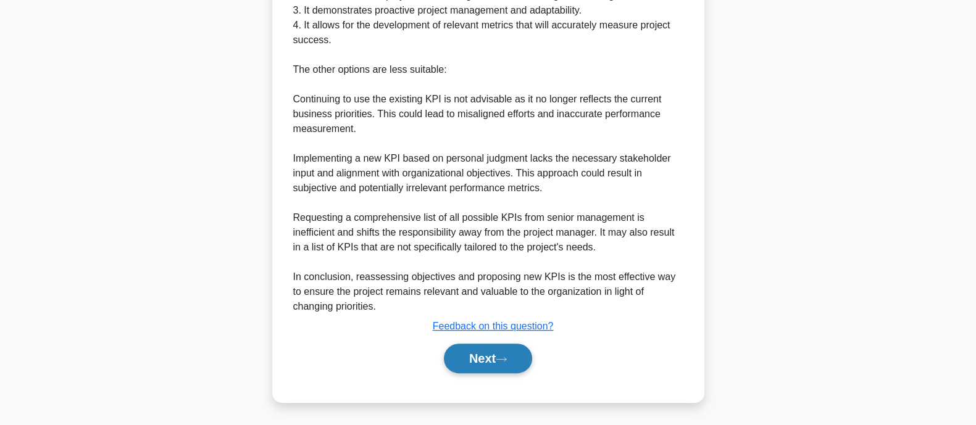
click at [488, 353] on button "Next" at bounding box center [488, 359] width 88 height 30
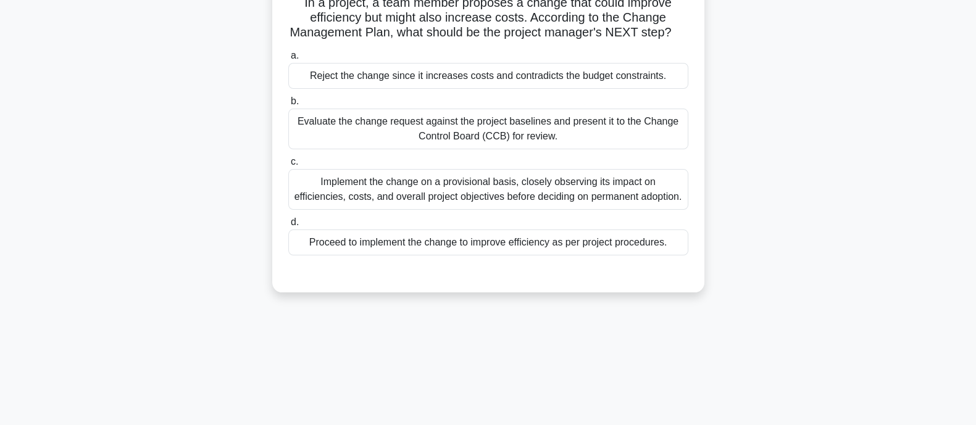
scroll to position [0, 0]
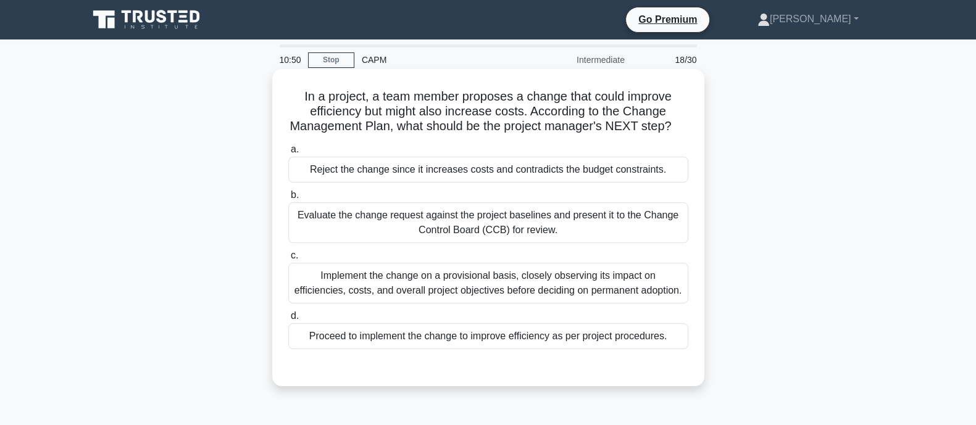
click at [565, 235] on div "Evaluate the change request against the project baselines and present it to the…" at bounding box center [488, 223] width 400 height 41
click at [288, 199] on input "b. Evaluate the change request against the project baselines and present it to …" at bounding box center [288, 195] width 0 height 8
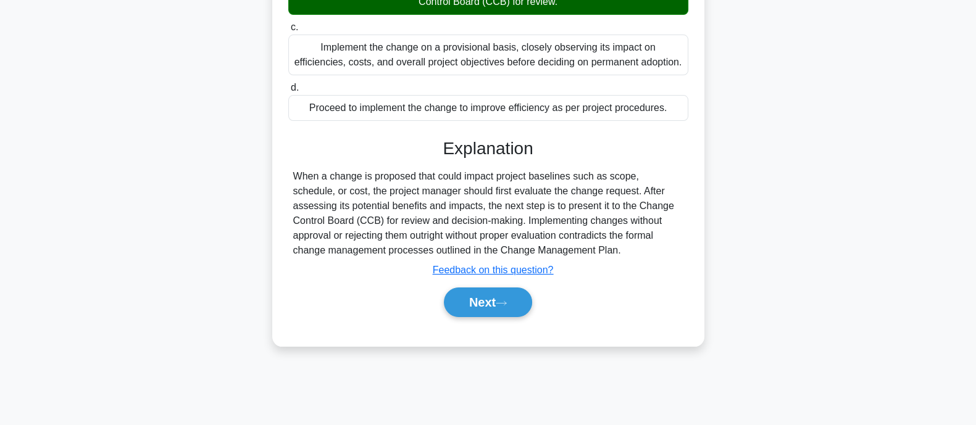
scroll to position [237, 0]
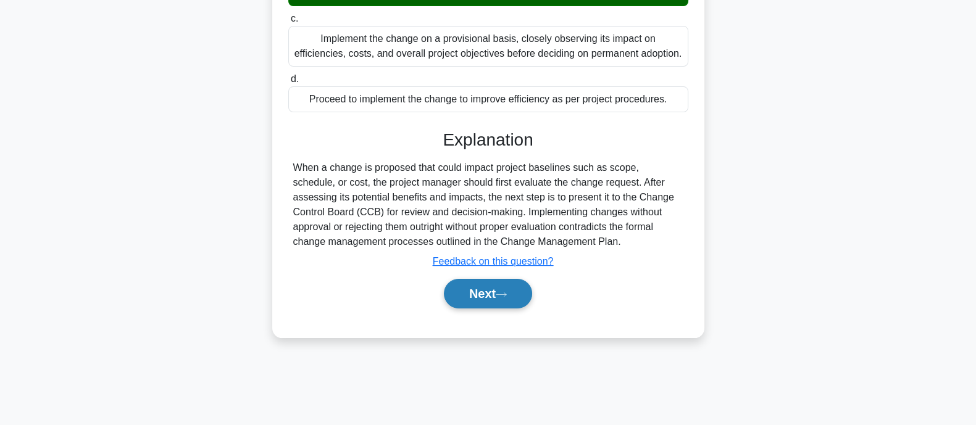
click at [490, 303] on button "Next" at bounding box center [488, 294] width 88 height 30
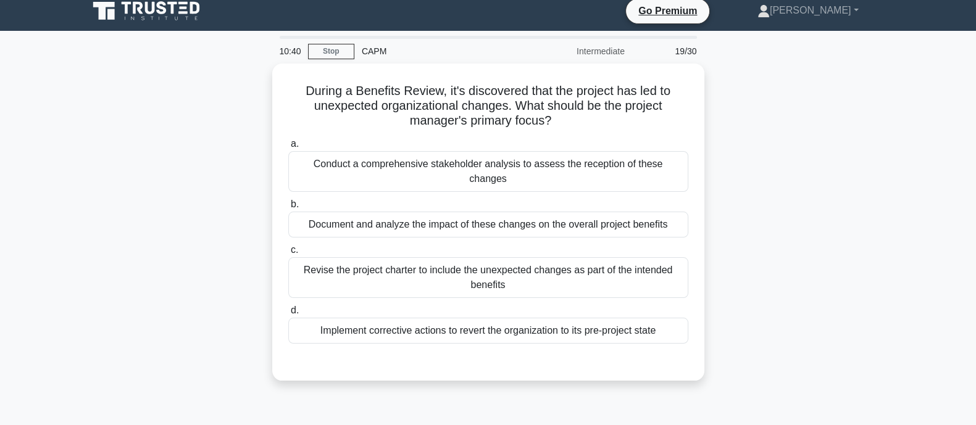
scroll to position [9, 0]
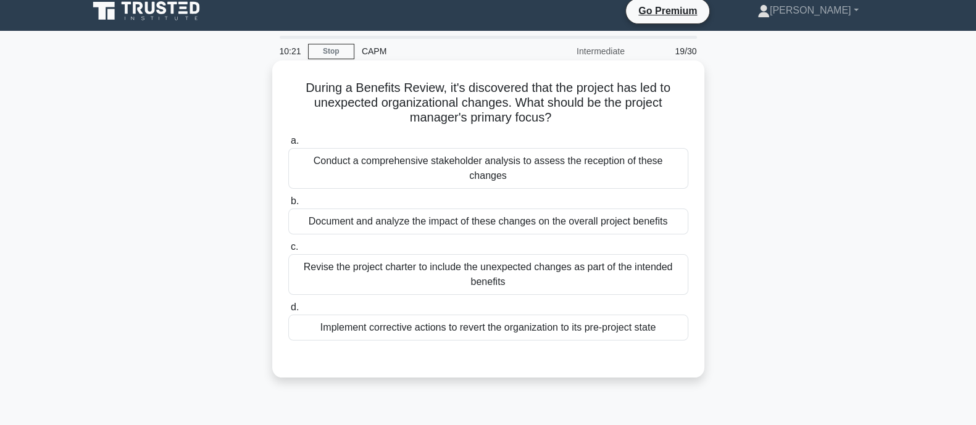
click at [468, 212] on div "Document and analyze the impact of these changes on the overall project benefits" at bounding box center [488, 222] width 400 height 26
click at [288, 206] on input "b. Document and analyze the impact of these changes on the overall project bene…" at bounding box center [288, 202] width 0 height 8
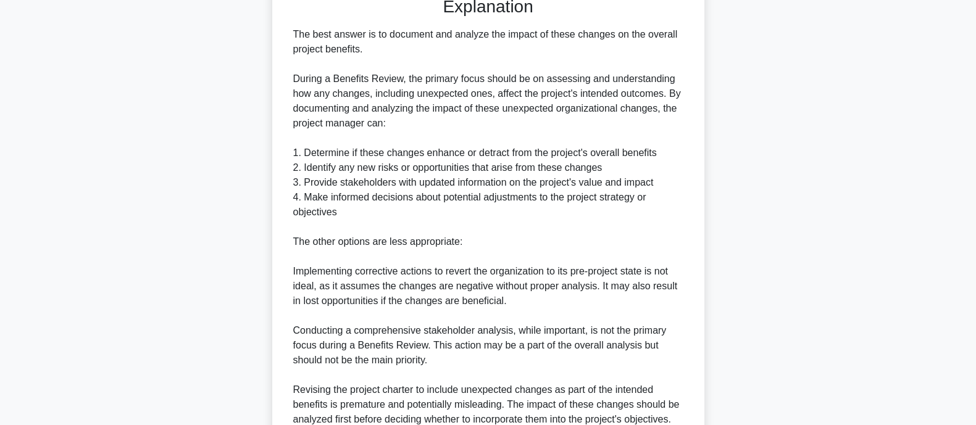
scroll to position [469, 0]
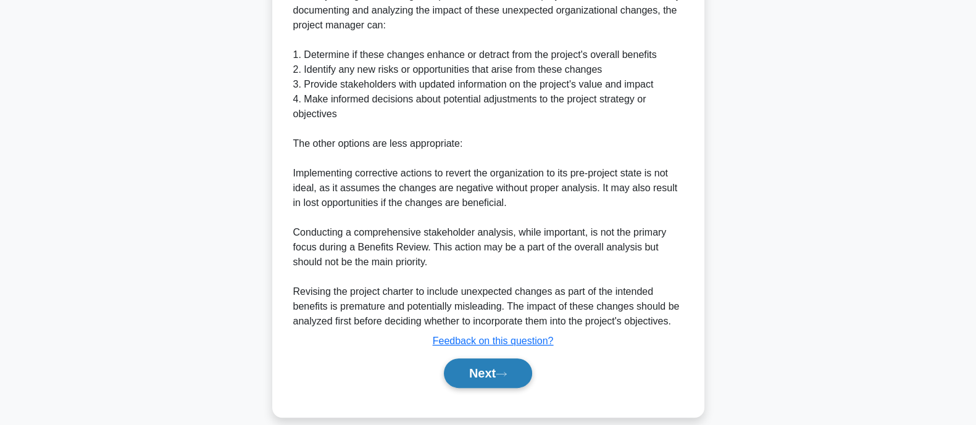
click at [516, 365] on button "Next" at bounding box center [488, 374] width 88 height 30
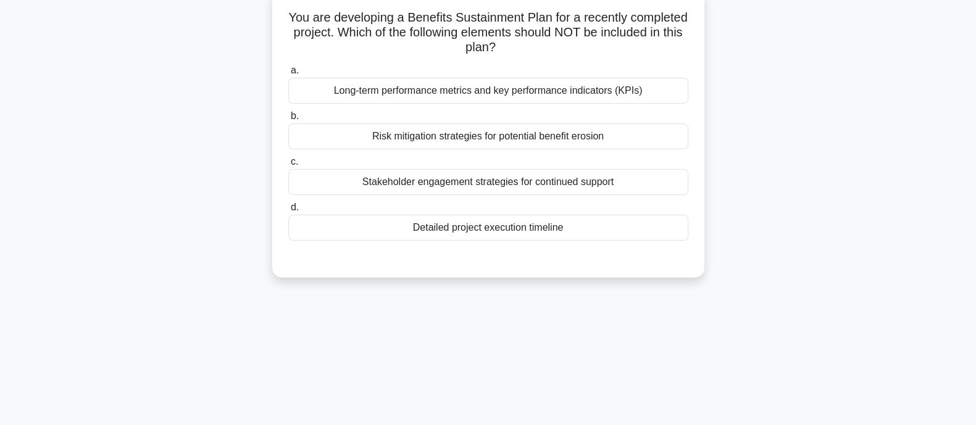
scroll to position [3, 0]
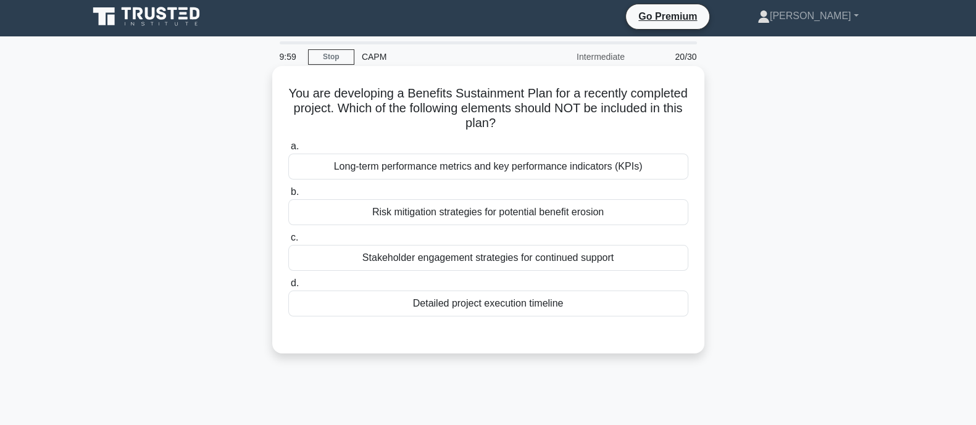
click at [459, 311] on div "Detailed project execution timeline" at bounding box center [488, 304] width 400 height 26
click at [288, 288] on input "d. Detailed project execution timeline" at bounding box center [288, 284] width 0 height 8
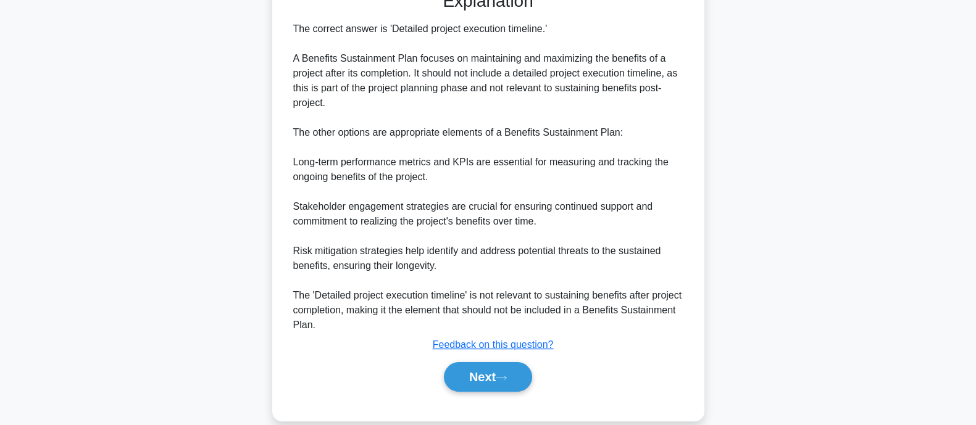
scroll to position [364, 0]
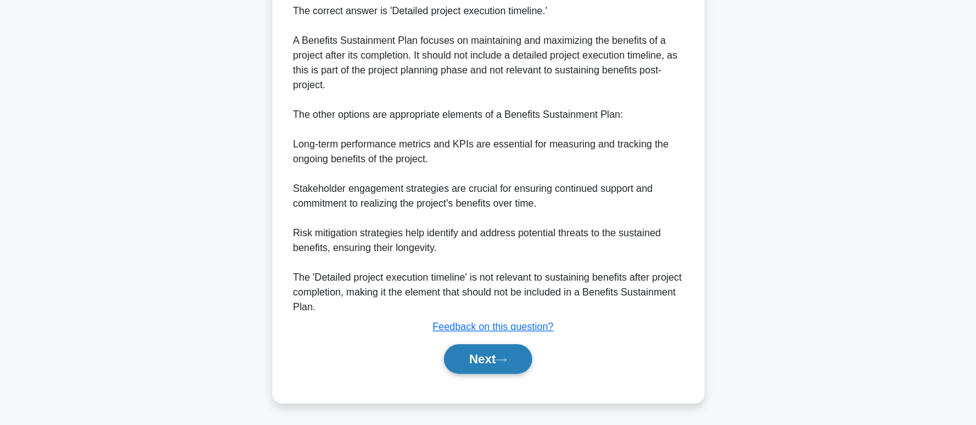
click at [485, 356] on button "Next" at bounding box center [488, 360] width 88 height 30
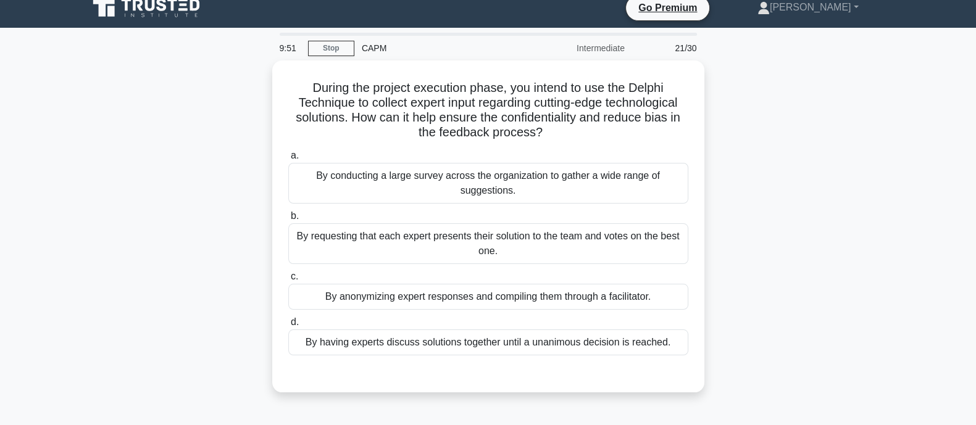
scroll to position [7, 0]
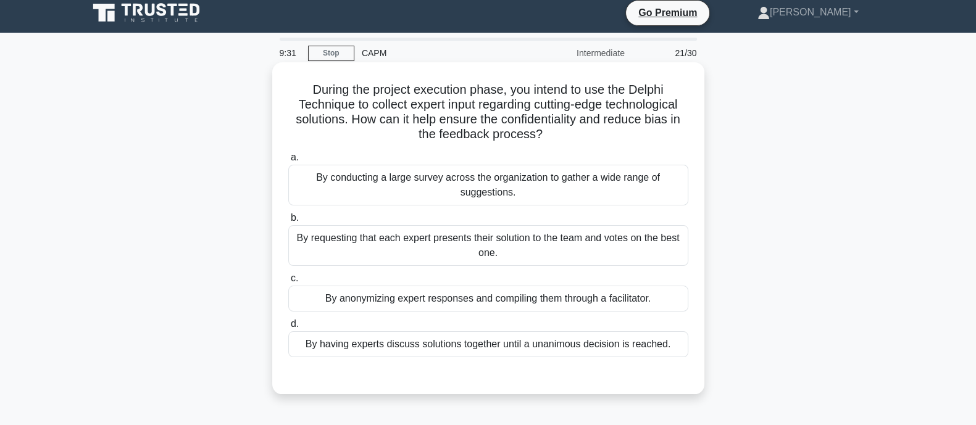
click at [493, 307] on div "By anonymizing expert responses and compiling them through a facilitator." at bounding box center [488, 299] width 400 height 26
click at [288, 283] on input "c. By anonymizing expert responses and compiling them through a facilitator." at bounding box center [288, 279] width 0 height 8
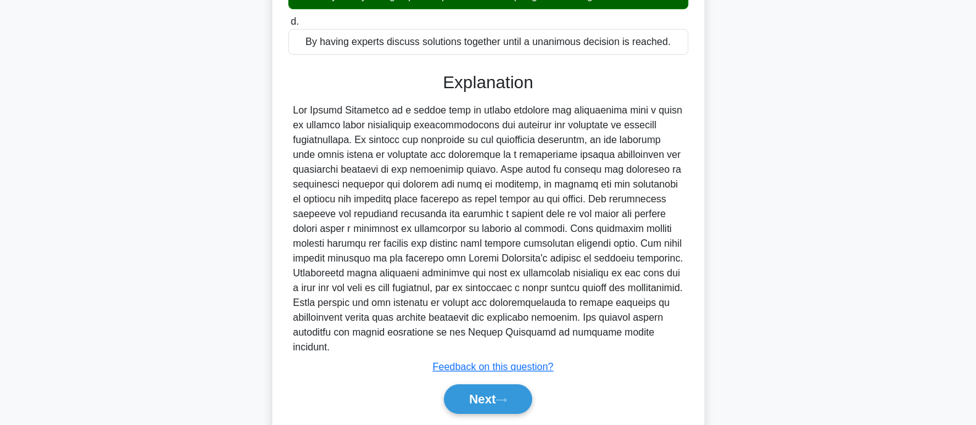
scroll to position [349, 0]
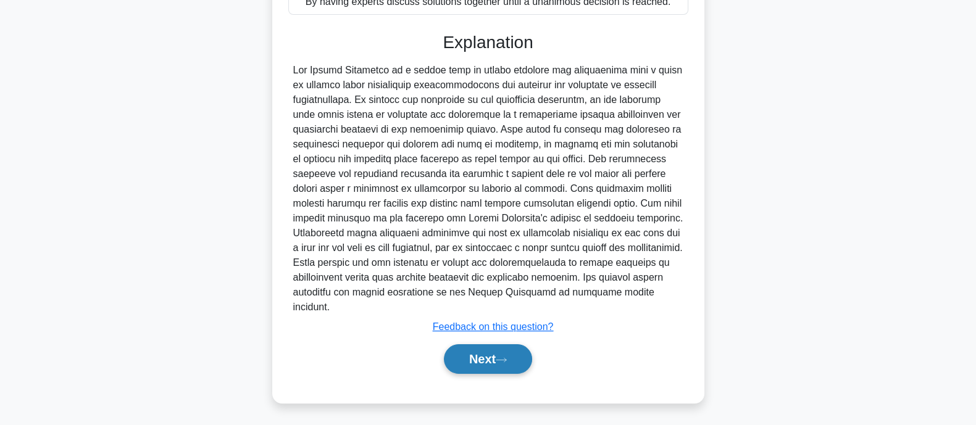
click at [503, 354] on button "Next" at bounding box center [488, 360] width 88 height 30
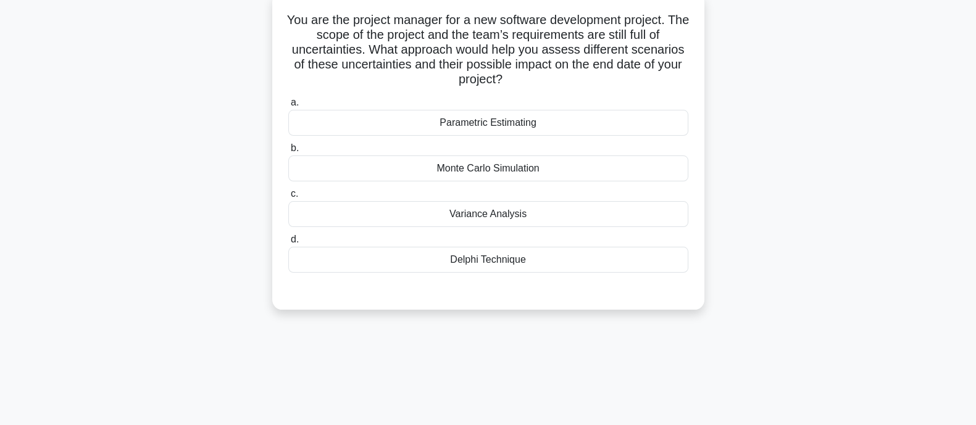
scroll to position [79, 0]
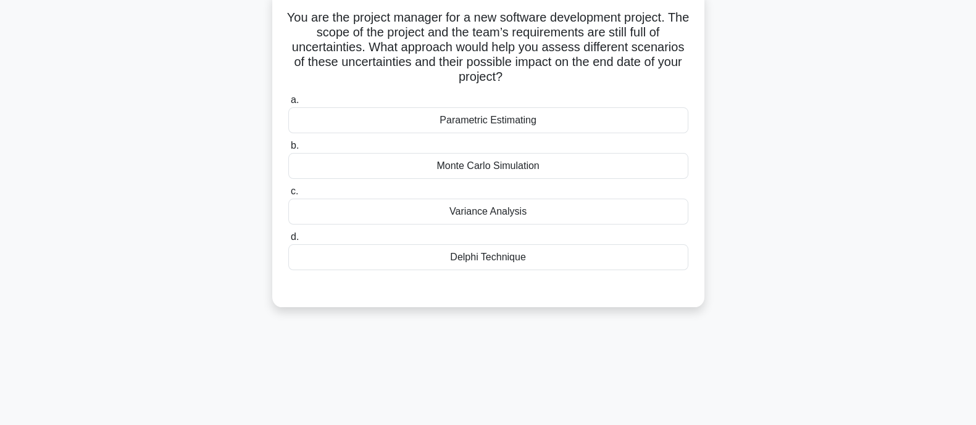
click at [519, 131] on div "Parametric Estimating" at bounding box center [488, 120] width 400 height 26
click at [288, 104] on input "a. Parametric Estimating" at bounding box center [288, 100] width 0 height 8
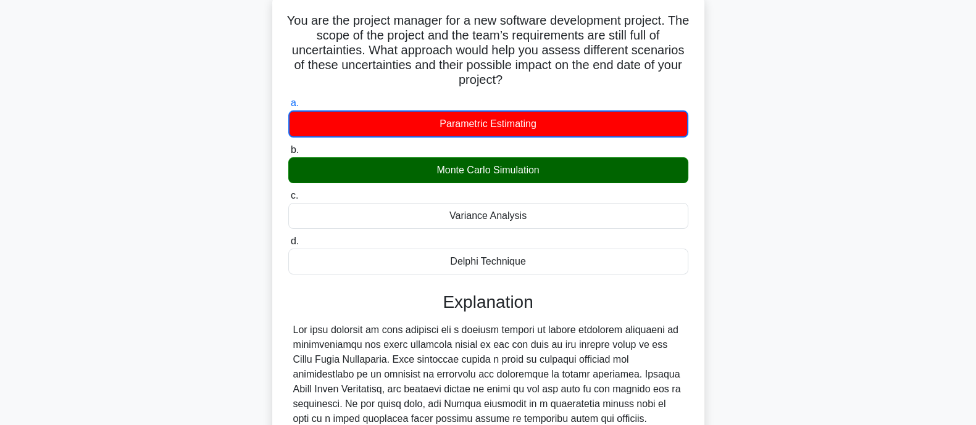
scroll to position [277, 0]
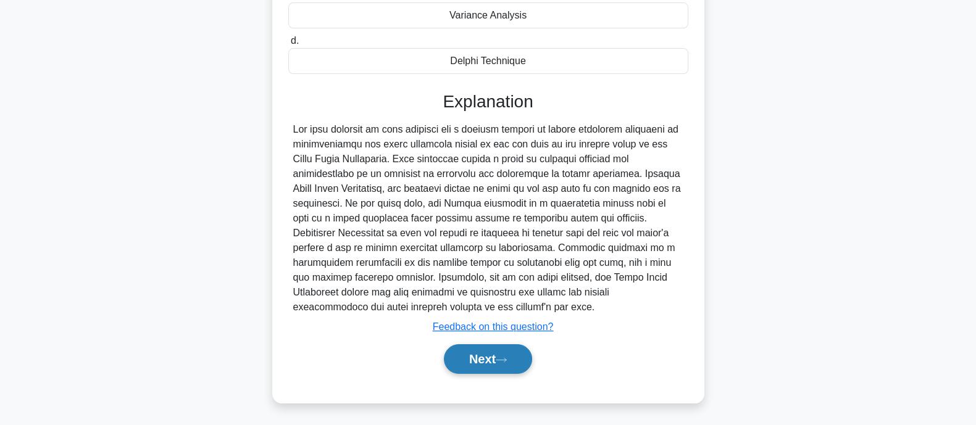
click at [494, 353] on button "Next" at bounding box center [488, 360] width 88 height 30
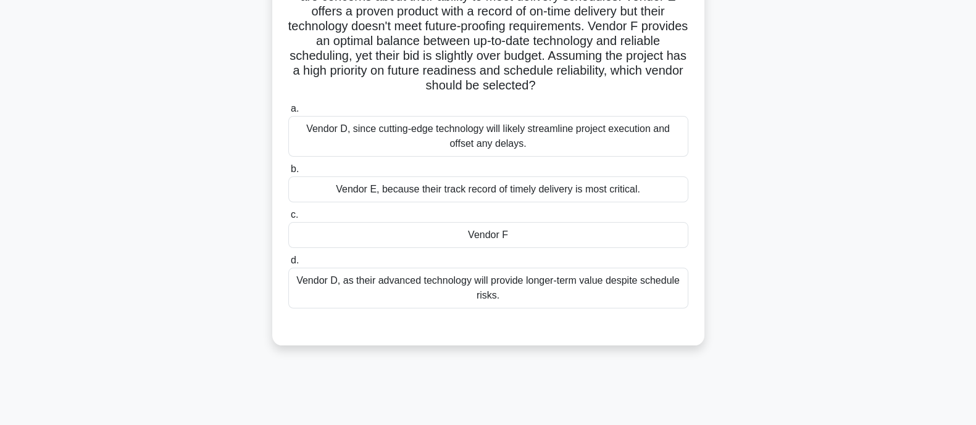
scroll to position [150, 0]
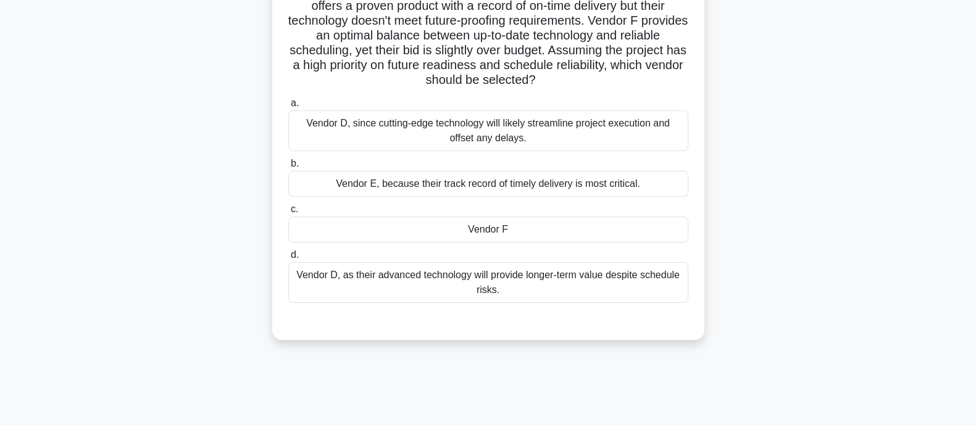
click at [482, 235] on div "Vendor F" at bounding box center [488, 230] width 400 height 26
click at [288, 214] on input "c. Vendor F" at bounding box center [288, 210] width 0 height 8
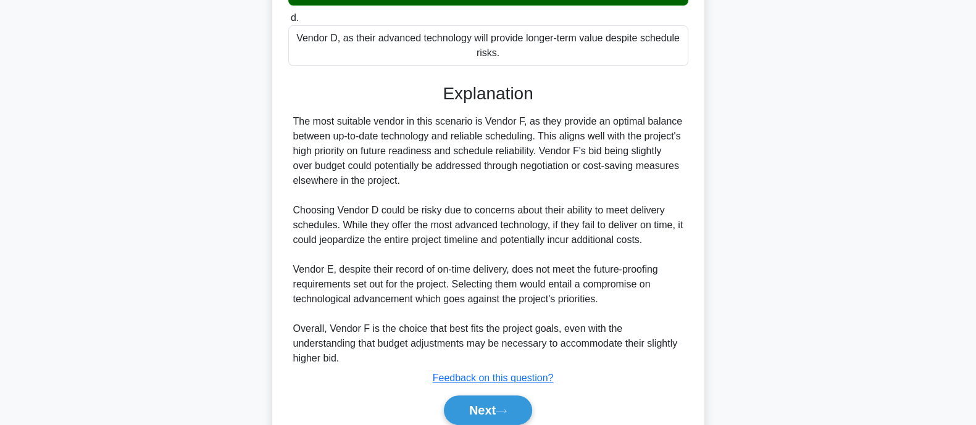
scroll to position [438, 0]
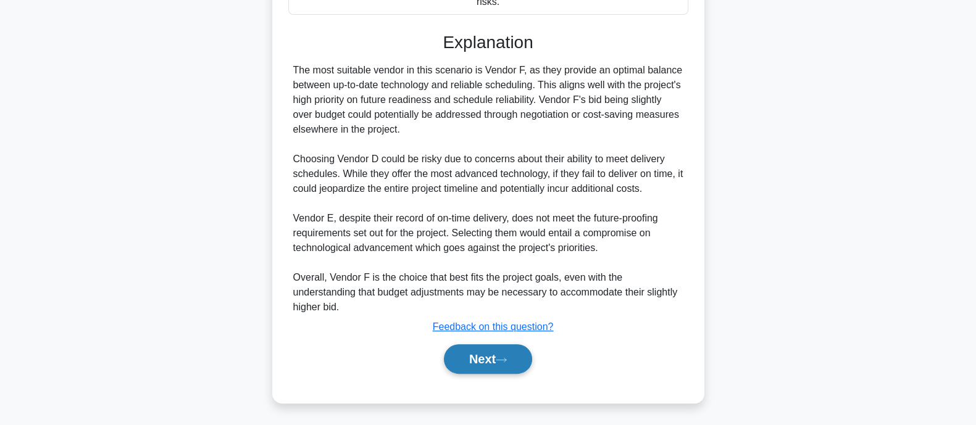
click at [475, 352] on button "Next" at bounding box center [488, 360] width 88 height 30
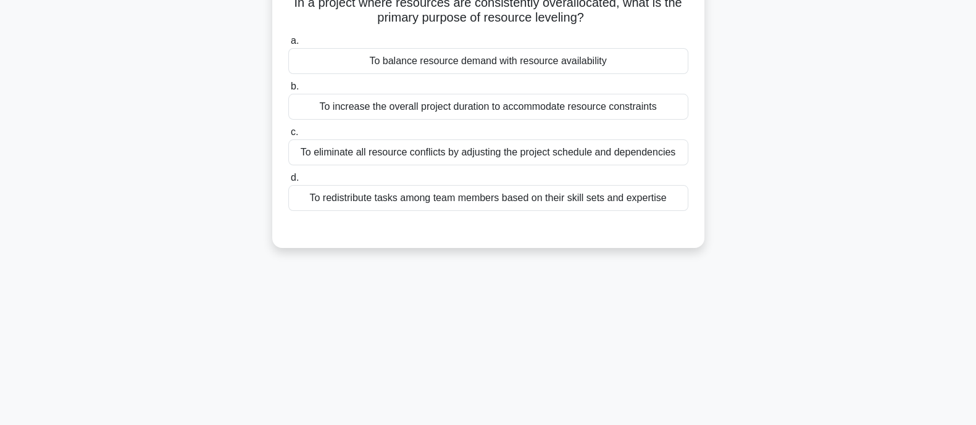
scroll to position [1, 0]
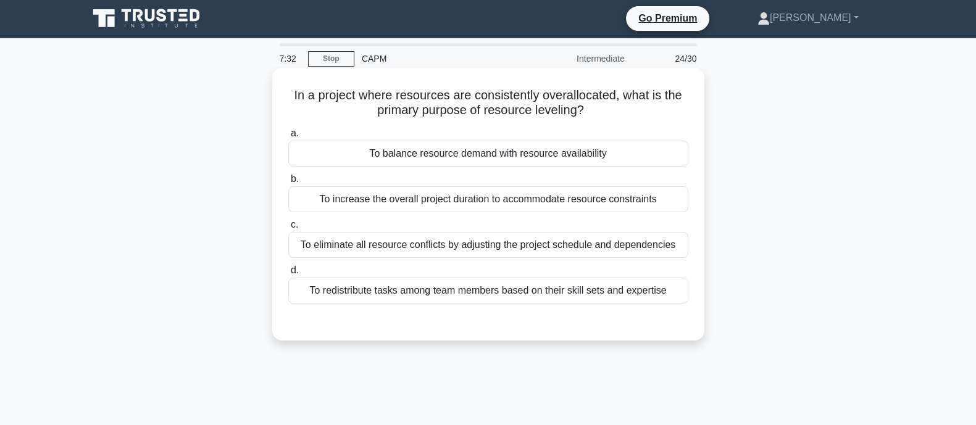
click at [662, 141] on div "To balance resource demand with resource availability" at bounding box center [488, 154] width 400 height 26
click at [288, 138] on input "a. To balance resource demand with resource availability" at bounding box center [288, 134] width 0 height 8
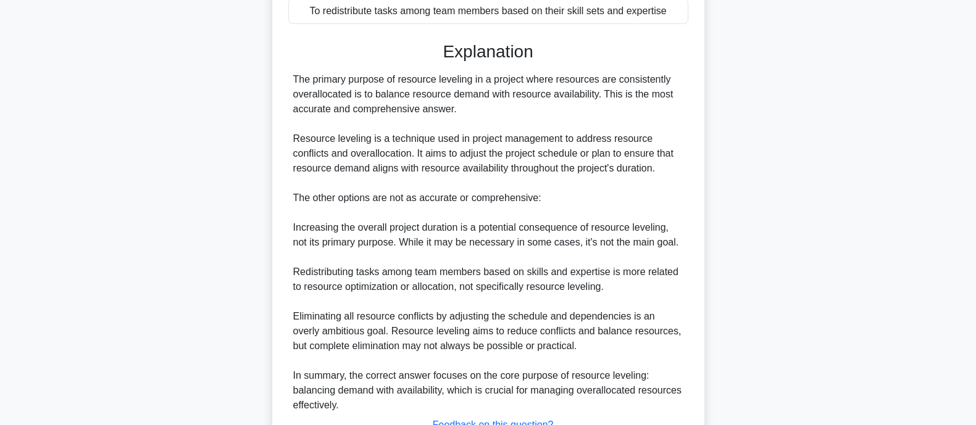
scroll to position [380, 0]
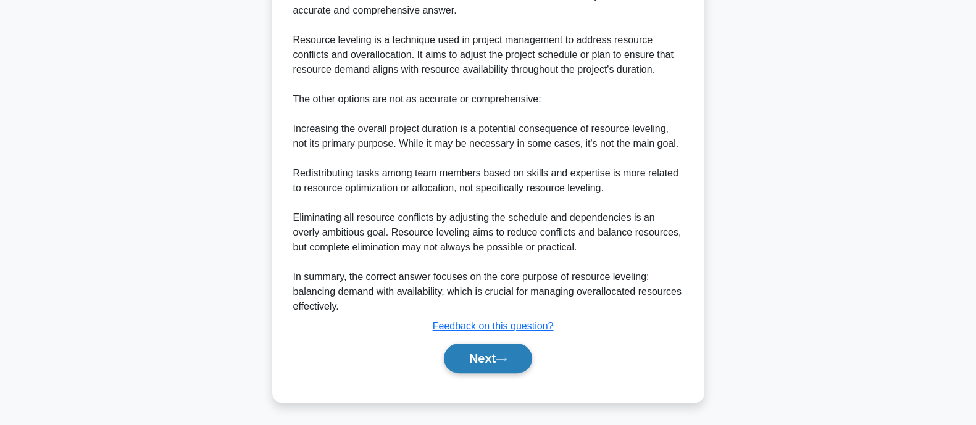
click at [516, 353] on button "Next" at bounding box center [488, 359] width 88 height 30
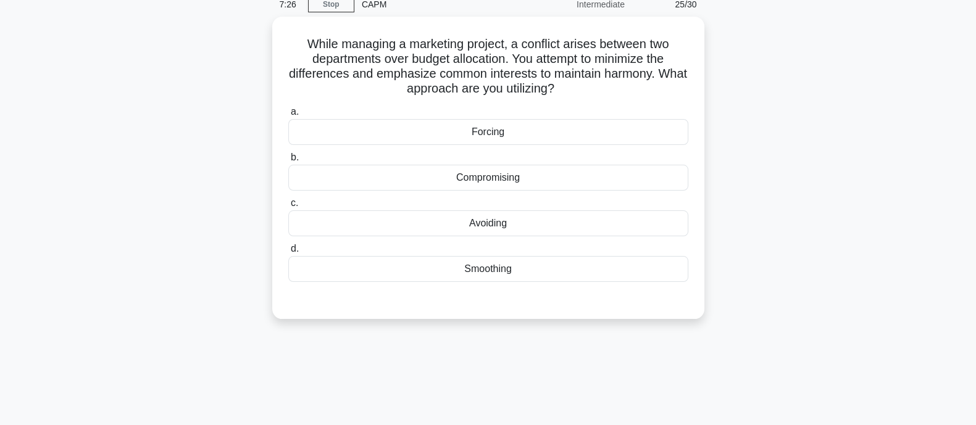
scroll to position [0, 0]
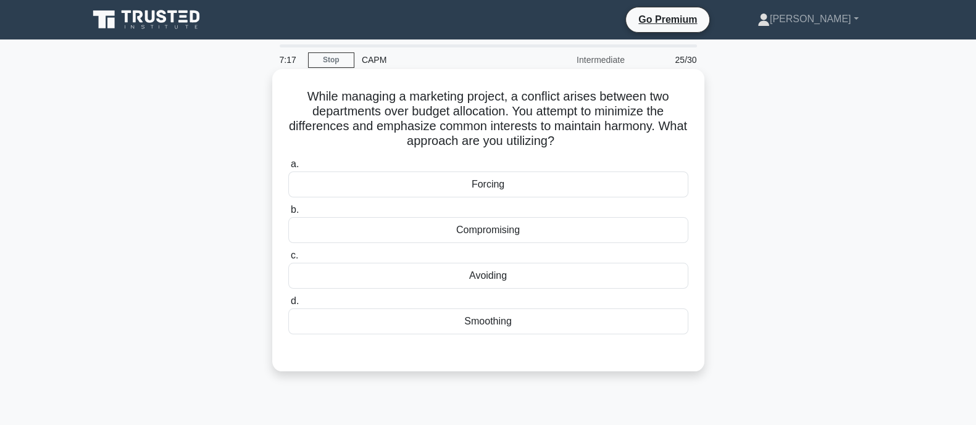
click at [488, 325] on div "Smoothing" at bounding box center [488, 322] width 400 height 26
click at [288, 306] on input "d. Smoothing" at bounding box center [288, 302] width 0 height 8
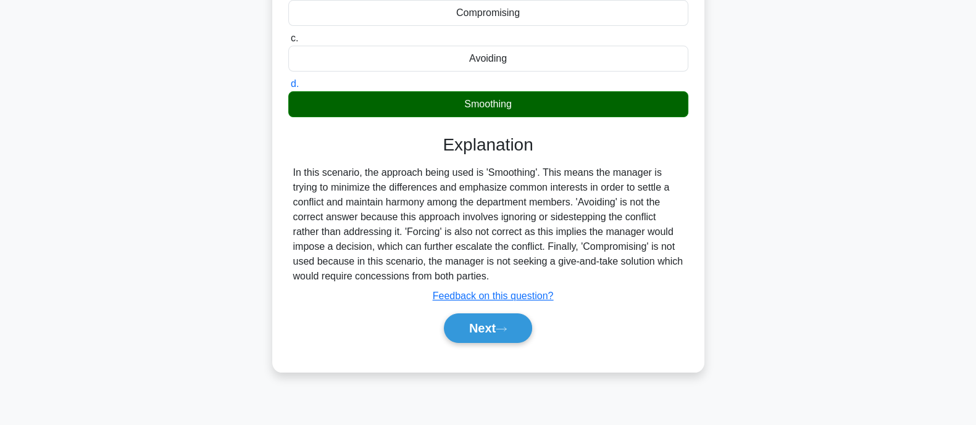
scroll to position [223, 0]
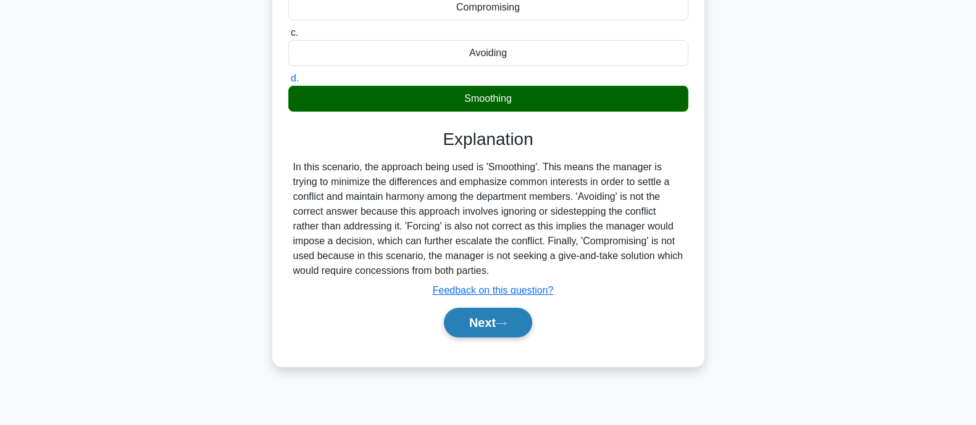
click at [514, 335] on button "Next" at bounding box center [488, 323] width 88 height 30
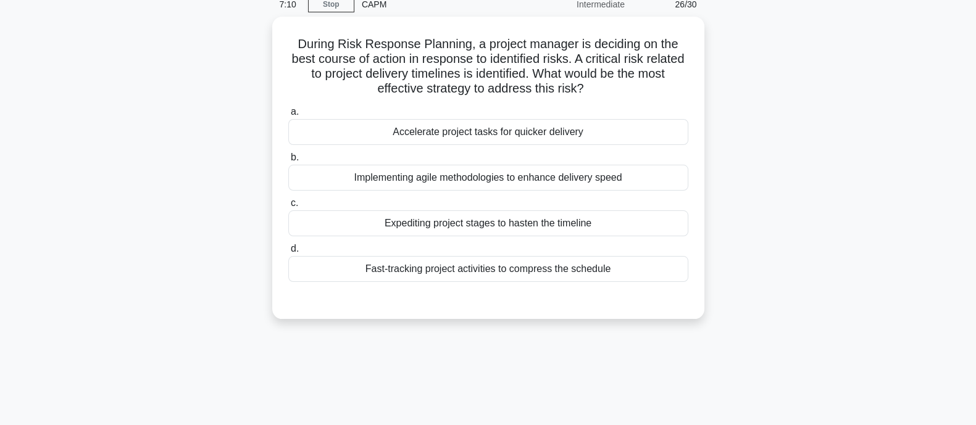
scroll to position [9, 0]
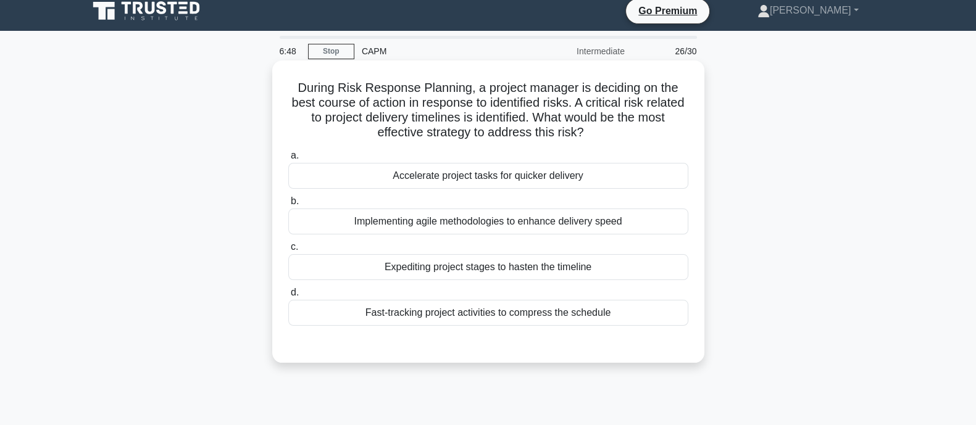
click at [661, 311] on div "Fast-tracking project activities to compress the schedule" at bounding box center [488, 313] width 400 height 26
click at [288, 297] on input "d. Fast-tracking project activities to compress the schedule" at bounding box center [288, 293] width 0 height 8
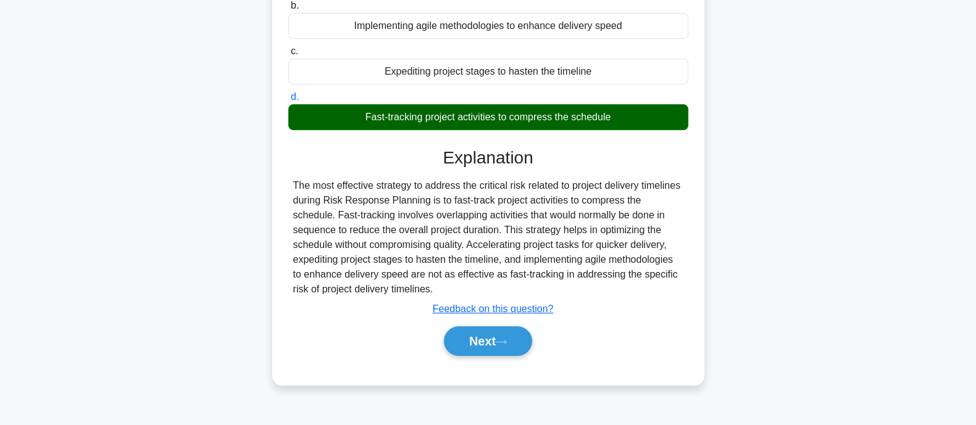
scroll to position [212, 0]
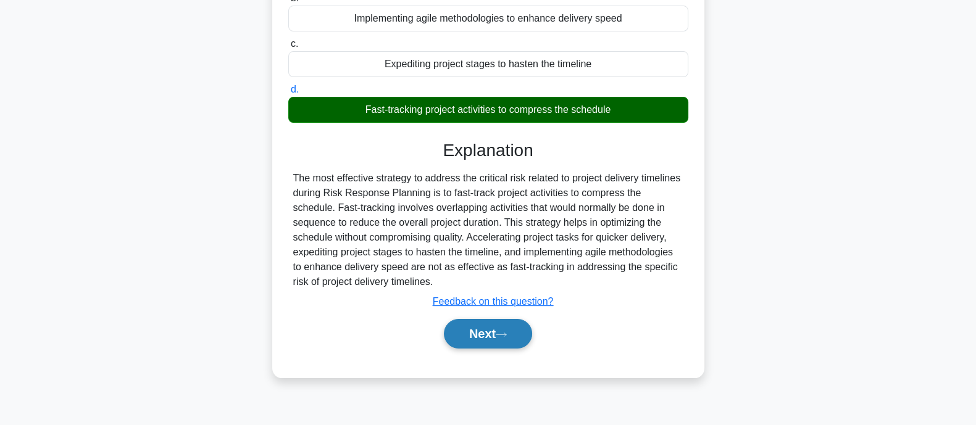
click at [469, 340] on button "Next" at bounding box center [488, 334] width 88 height 30
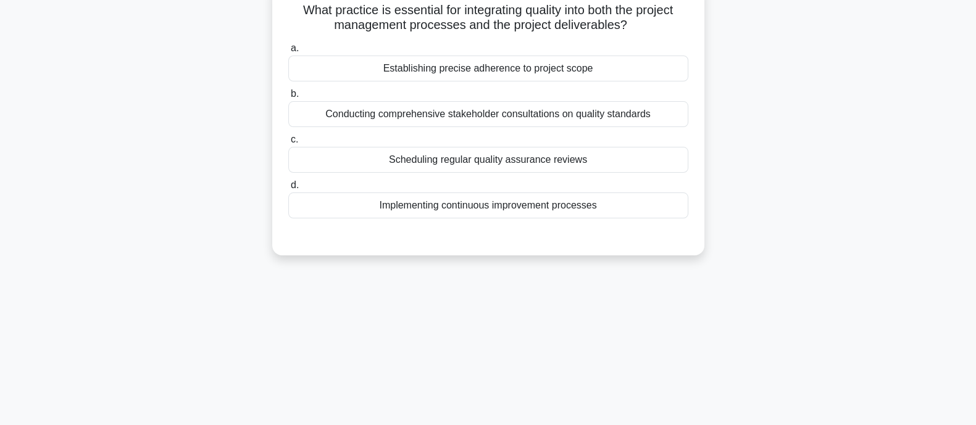
scroll to position [0, 0]
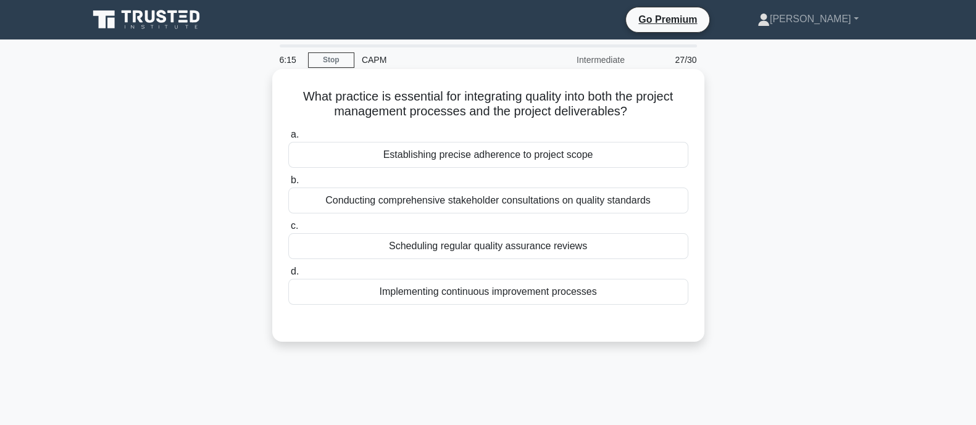
click at [469, 293] on div "Implementing continuous improvement processes" at bounding box center [488, 292] width 400 height 26
click at [288, 276] on input "d. Implementing continuous improvement processes" at bounding box center [288, 272] width 0 height 8
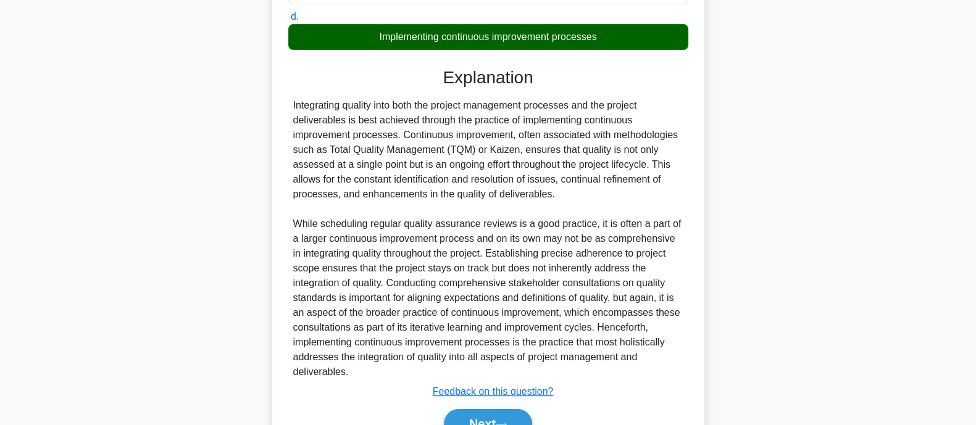
scroll to position [320, 0]
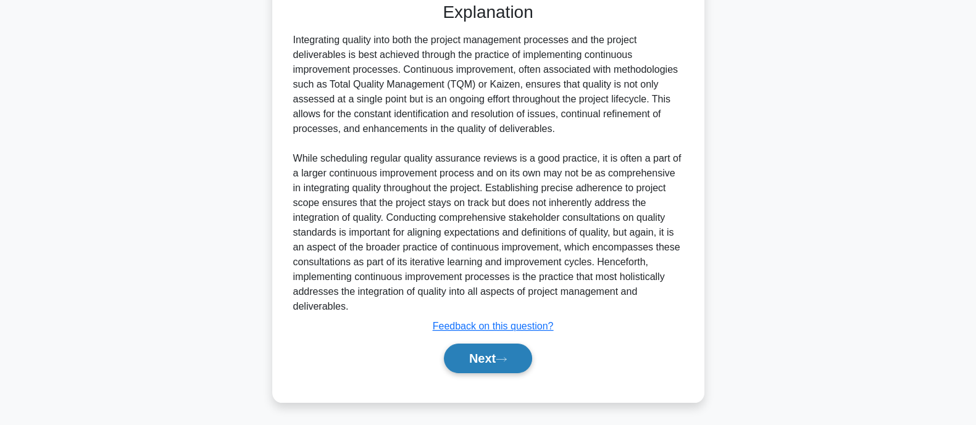
click at [512, 353] on button "Next" at bounding box center [488, 359] width 88 height 30
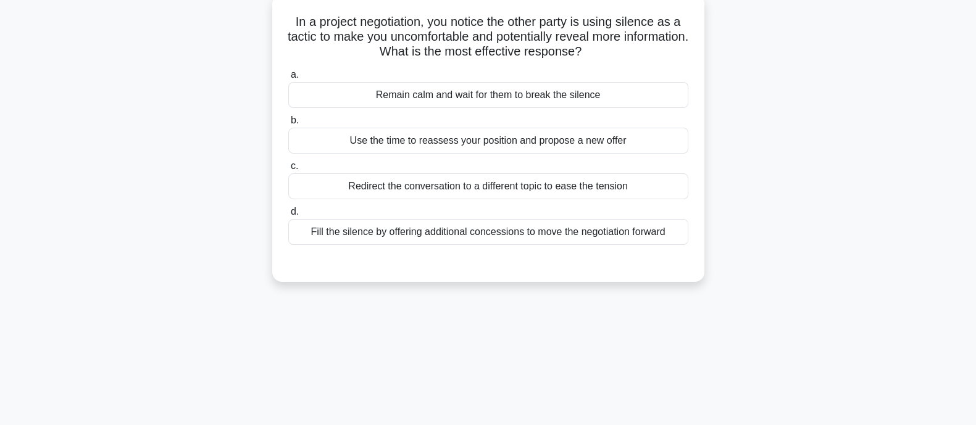
scroll to position [3, 0]
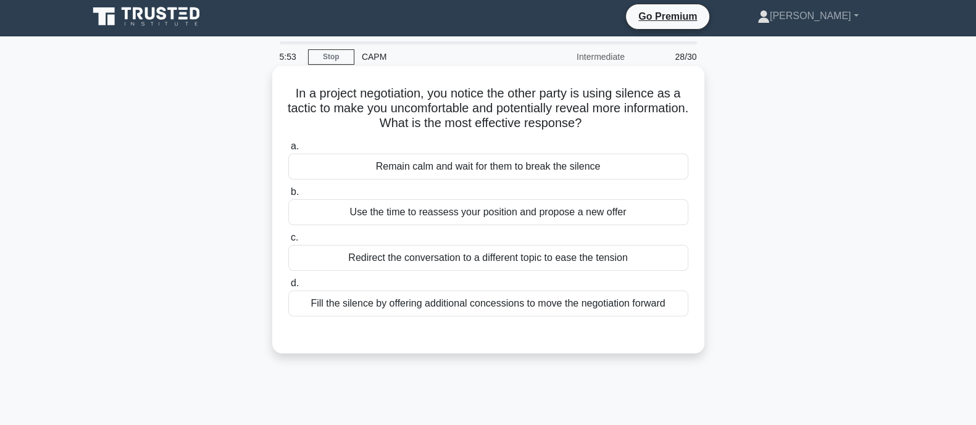
click at [551, 304] on div "Fill the silence by offering additional concessions to move the negotiation for…" at bounding box center [488, 304] width 400 height 26
click at [288, 288] on input "d. Fill the silence by offering additional concessions to move the negotiation …" at bounding box center [288, 284] width 0 height 8
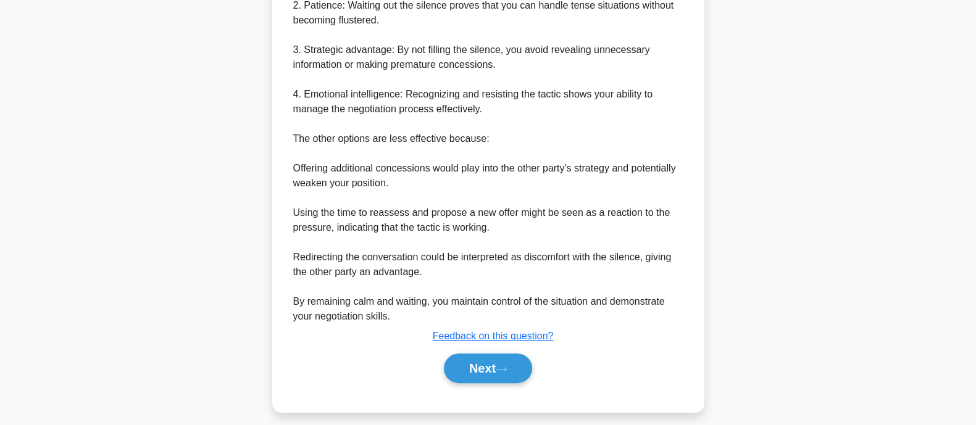
scroll to position [469, 0]
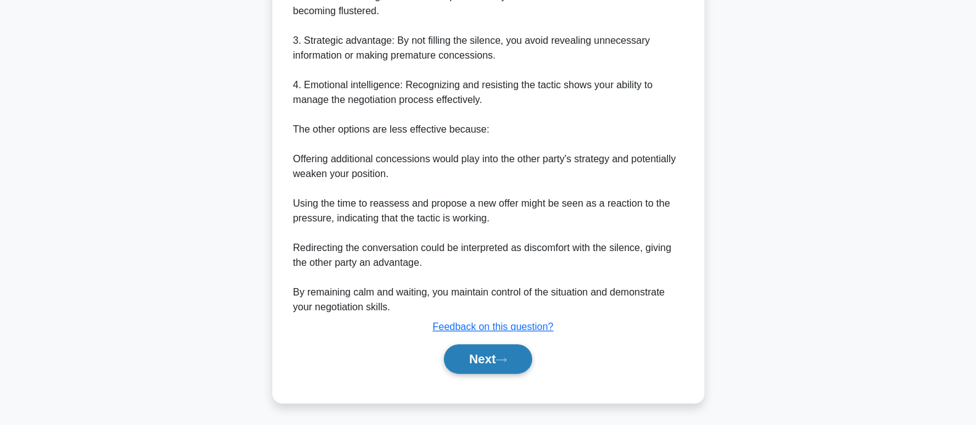
click at [495, 354] on button "Next" at bounding box center [488, 360] width 88 height 30
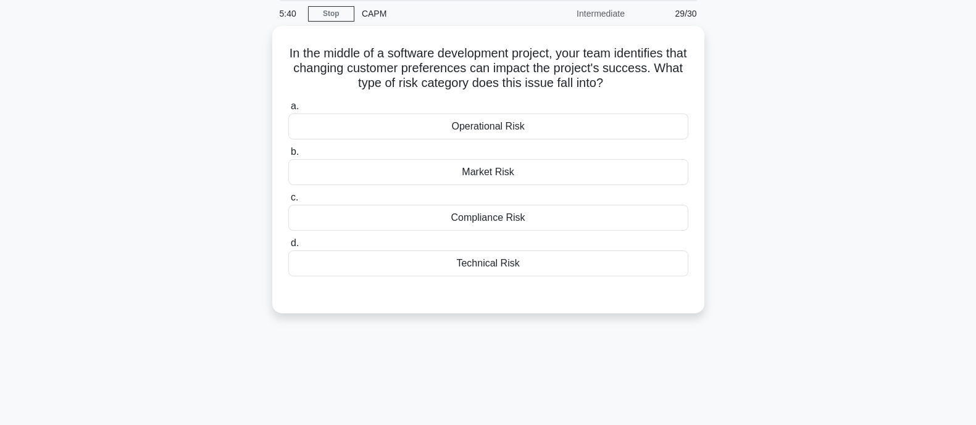
scroll to position [44, 0]
click at [469, 167] on div "Market Risk" at bounding box center [488, 172] width 400 height 26
click at [288, 156] on input "b. Market Risk" at bounding box center [288, 152] width 0 height 8
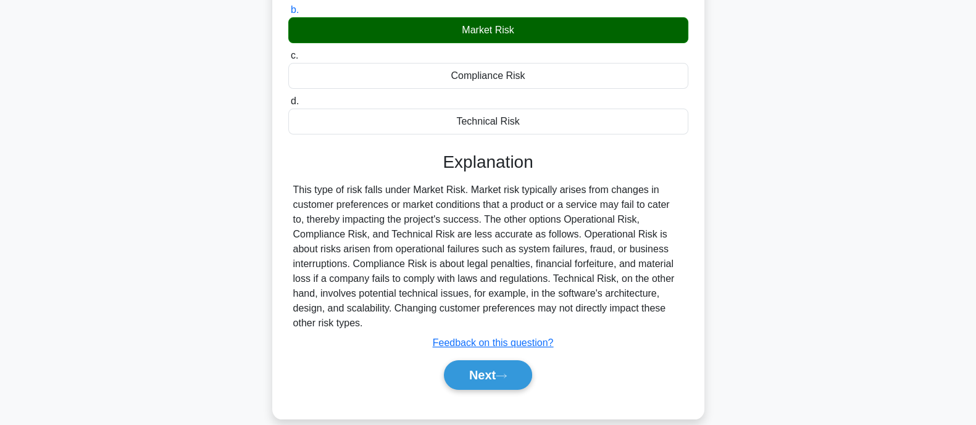
scroll to position [241, 0]
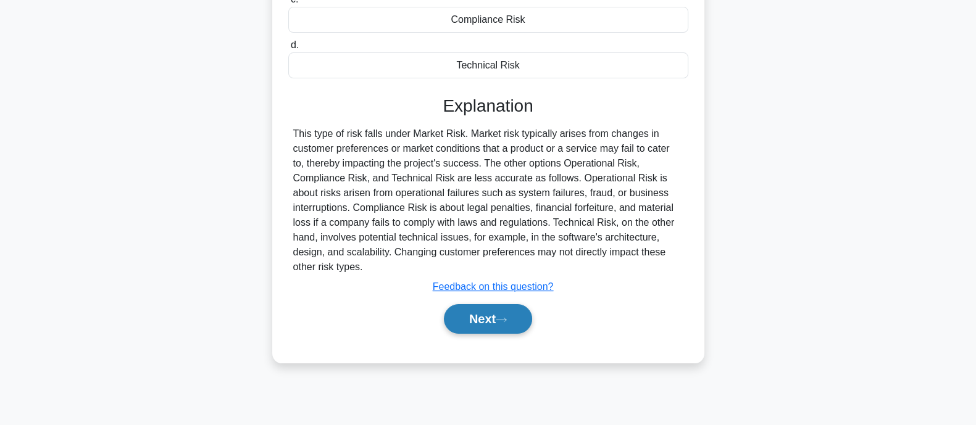
click at [507, 322] on icon at bounding box center [501, 320] width 11 height 7
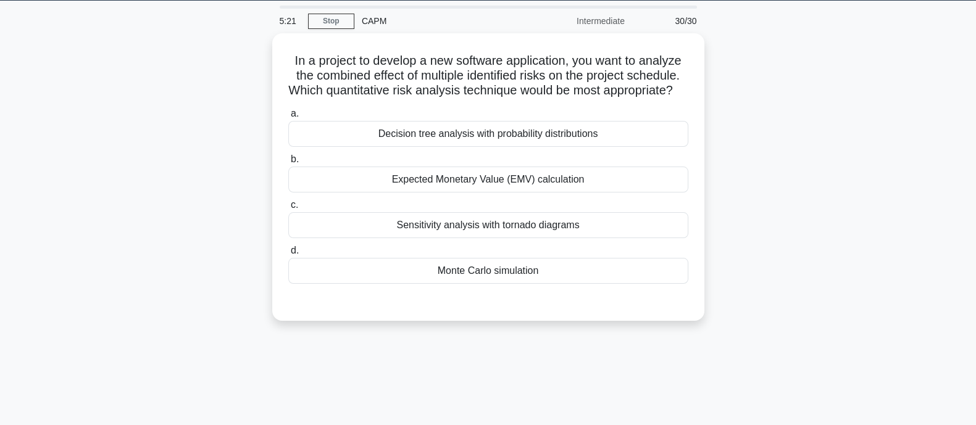
scroll to position [36, 0]
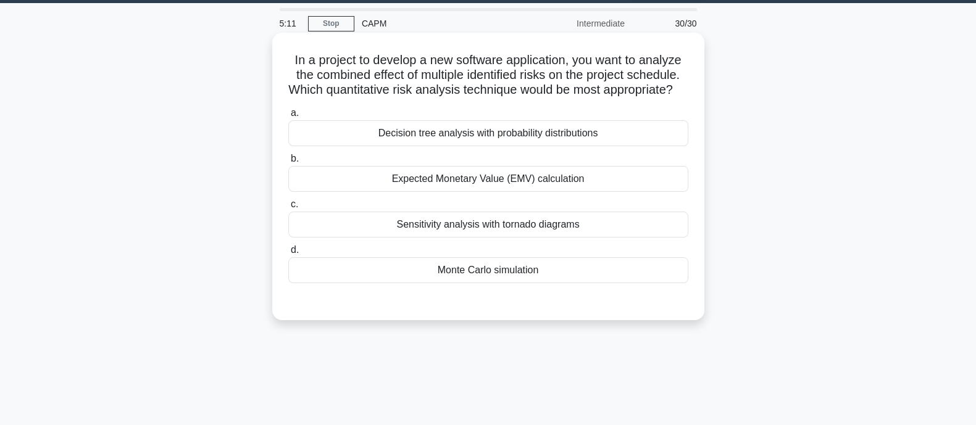
click at [543, 191] on div "Expected Monetary Value (EMV) calculation" at bounding box center [488, 179] width 400 height 26
click at [288, 163] on input "b. Expected Monetary Value (EMV) calculation" at bounding box center [288, 159] width 0 height 8
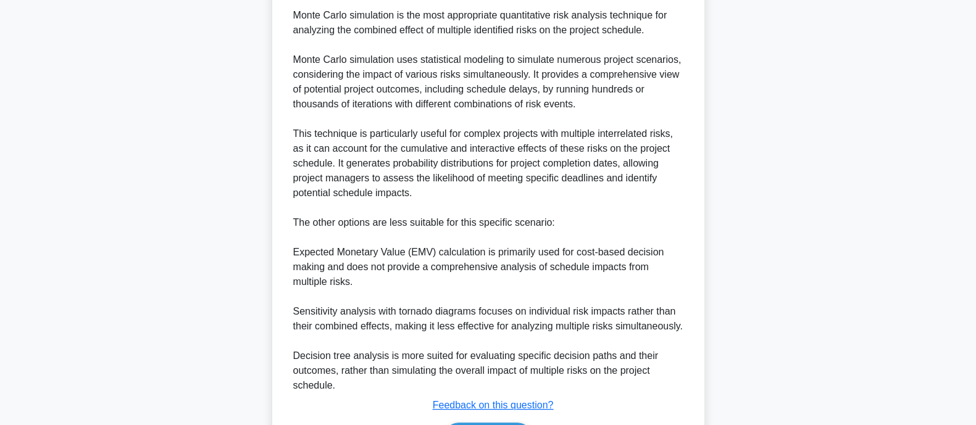
scroll to position [454, 0]
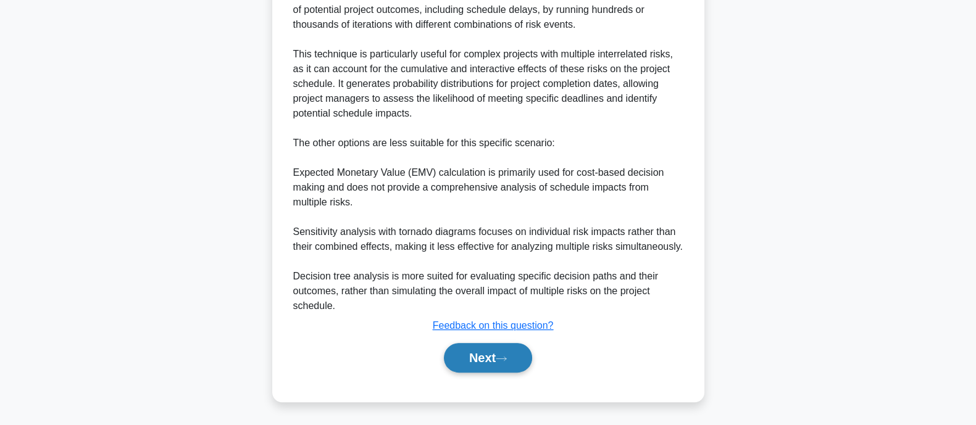
click at [482, 366] on button "Next" at bounding box center [488, 358] width 88 height 30
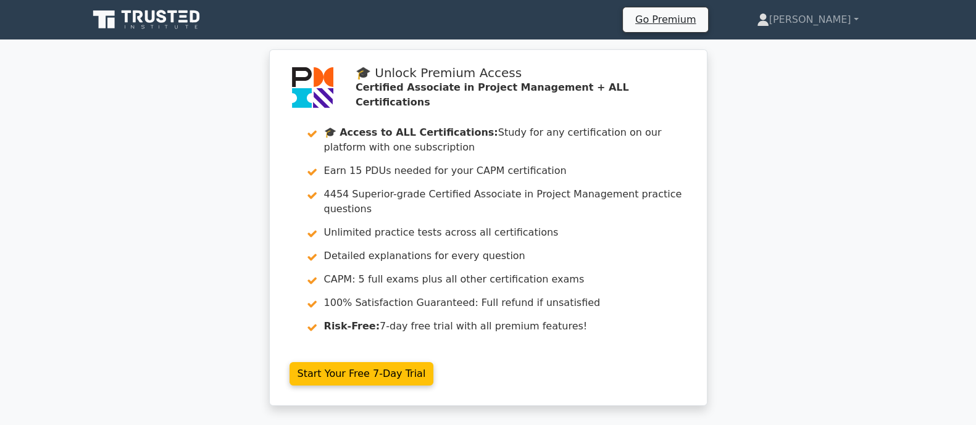
drag, startPoint x: 980, startPoint y: 44, endPoint x: 982, endPoint y: 32, distance: 12.5
